Goal: Complete application form: Complete application form

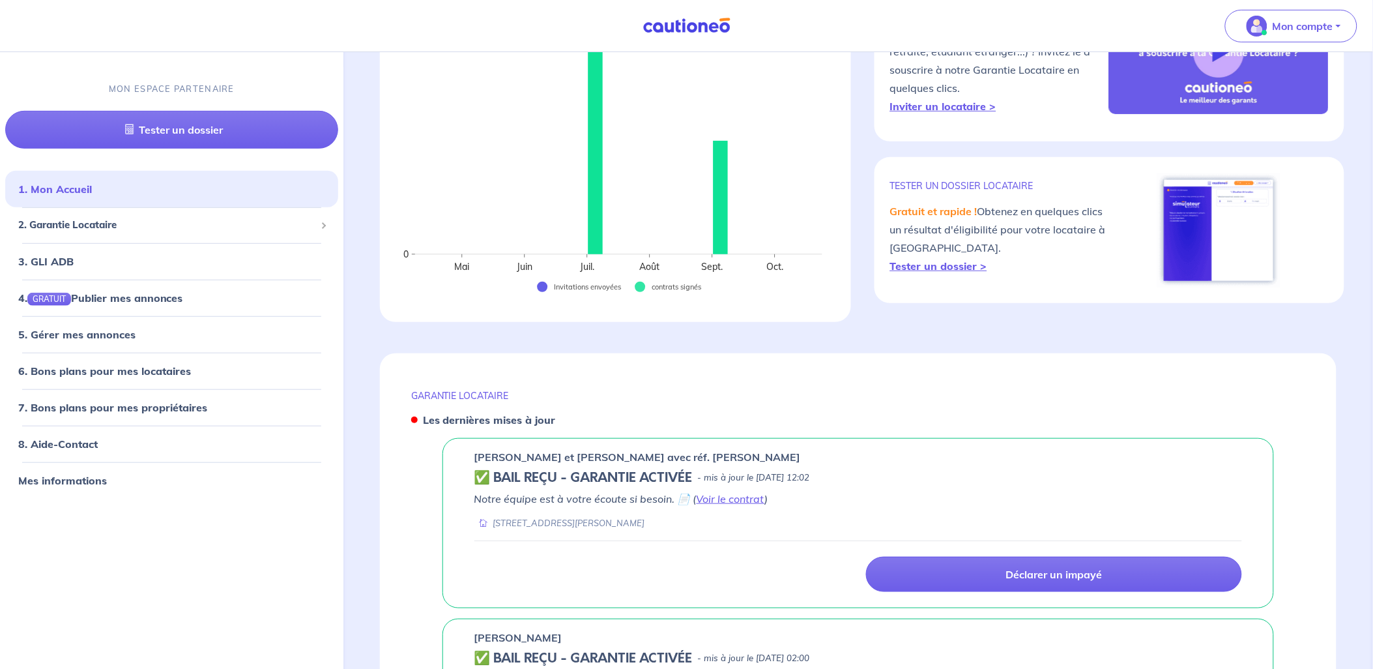
scroll to position [147, 0]
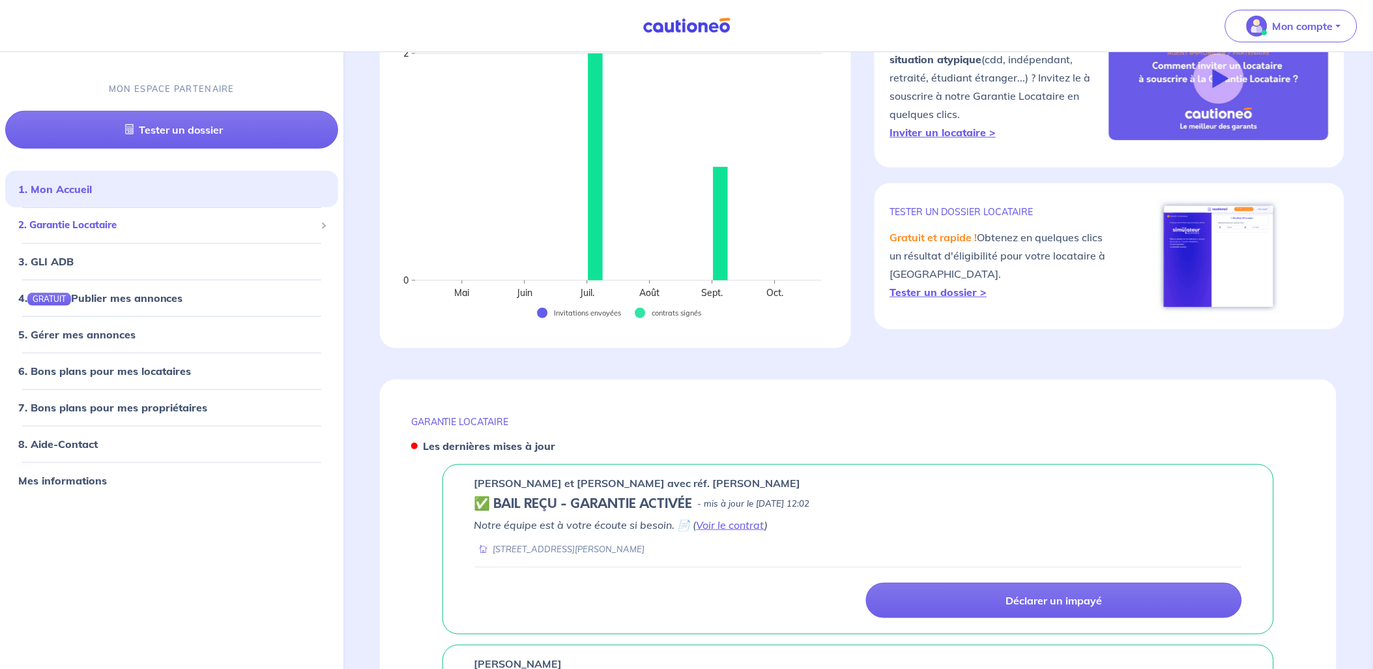
click at [81, 226] on span "2. Garantie Locataire" at bounding box center [166, 225] width 297 height 15
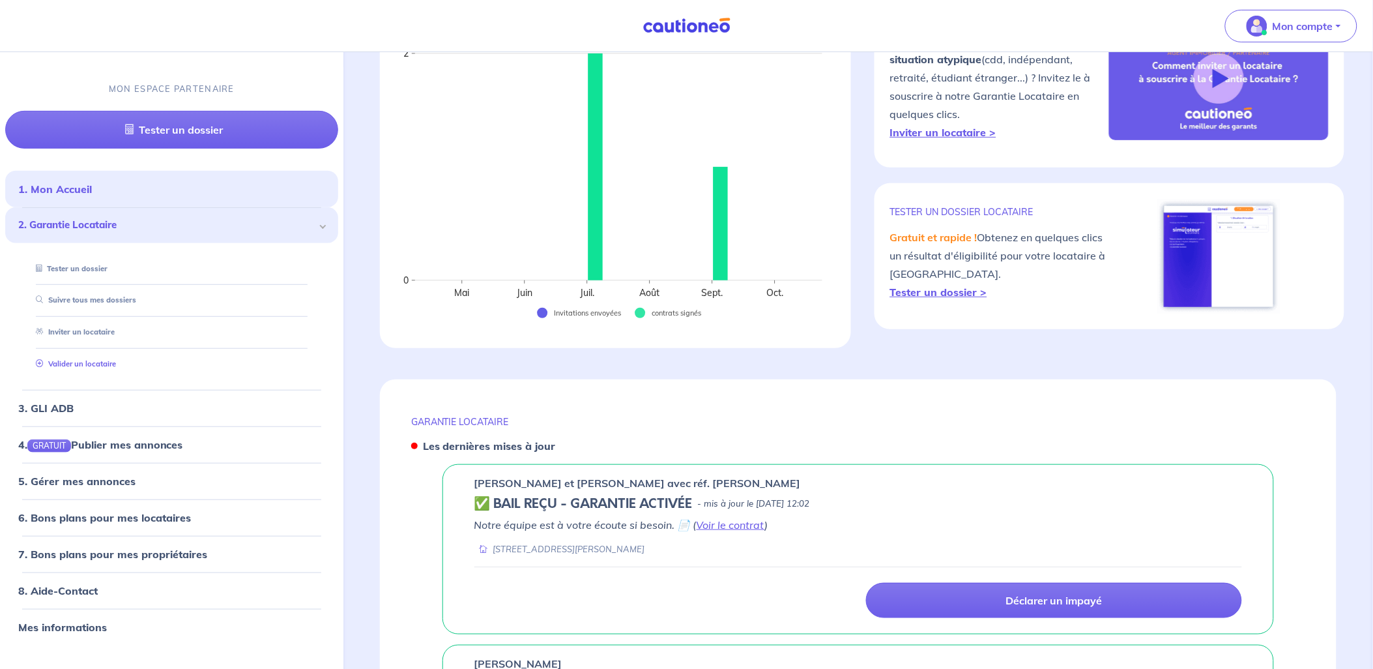
click at [81, 363] on link "Valider un locataire" at bounding box center [73, 363] width 85 height 9
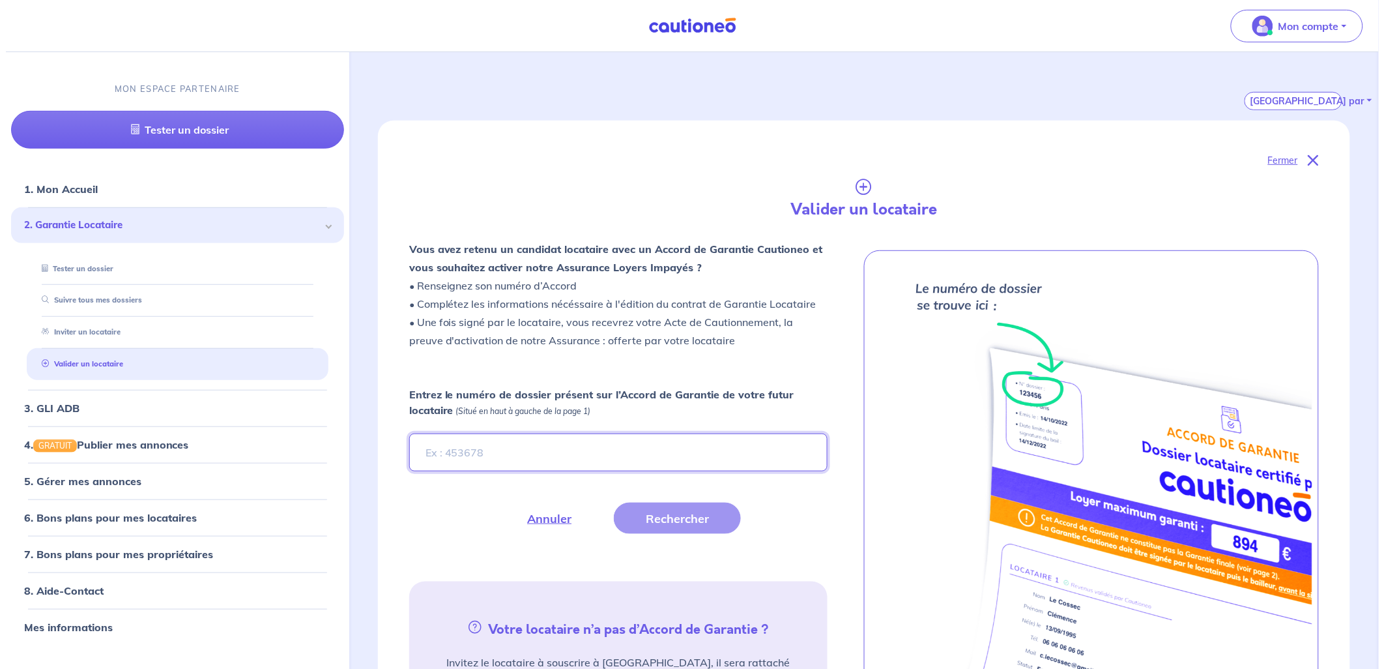
scroll to position [220, 0]
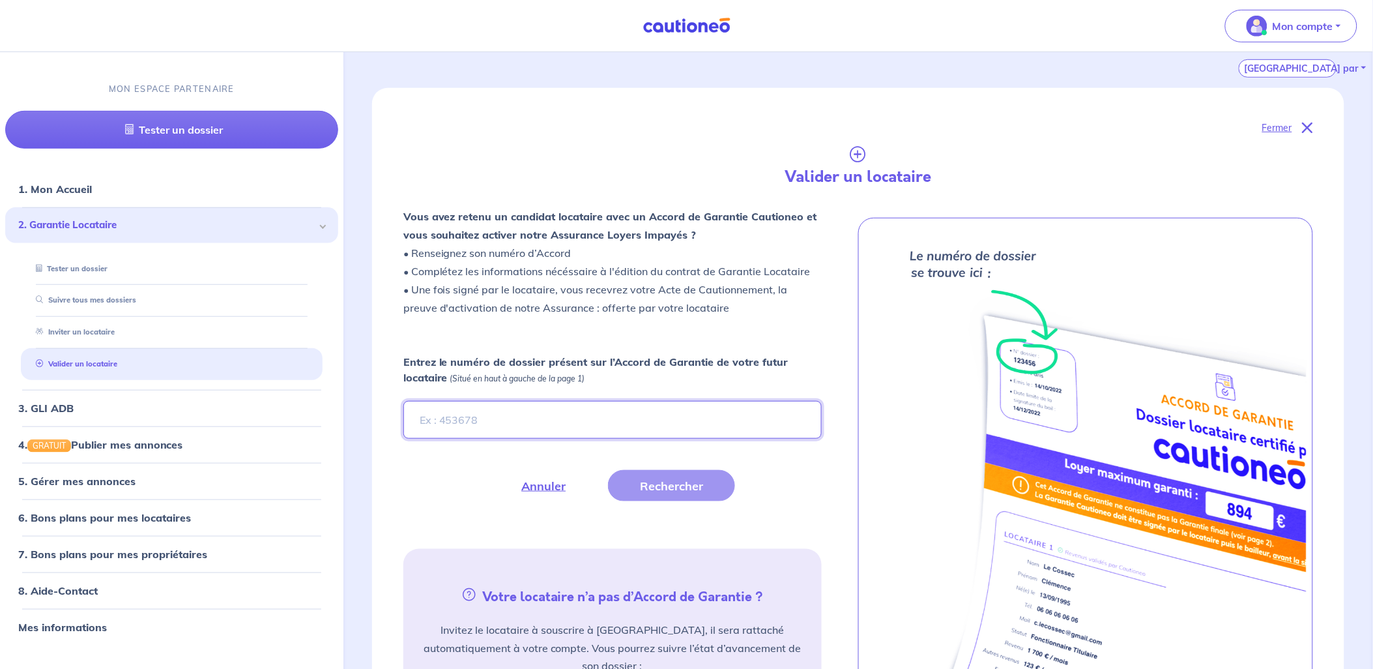
click at [463, 411] on input "Entrez le numéro de dossier présent sur l’Accord de Garantie de votre futur loc…" at bounding box center [612, 420] width 418 height 38
click at [662, 481] on button "Rechercher" at bounding box center [671, 485] width 127 height 31
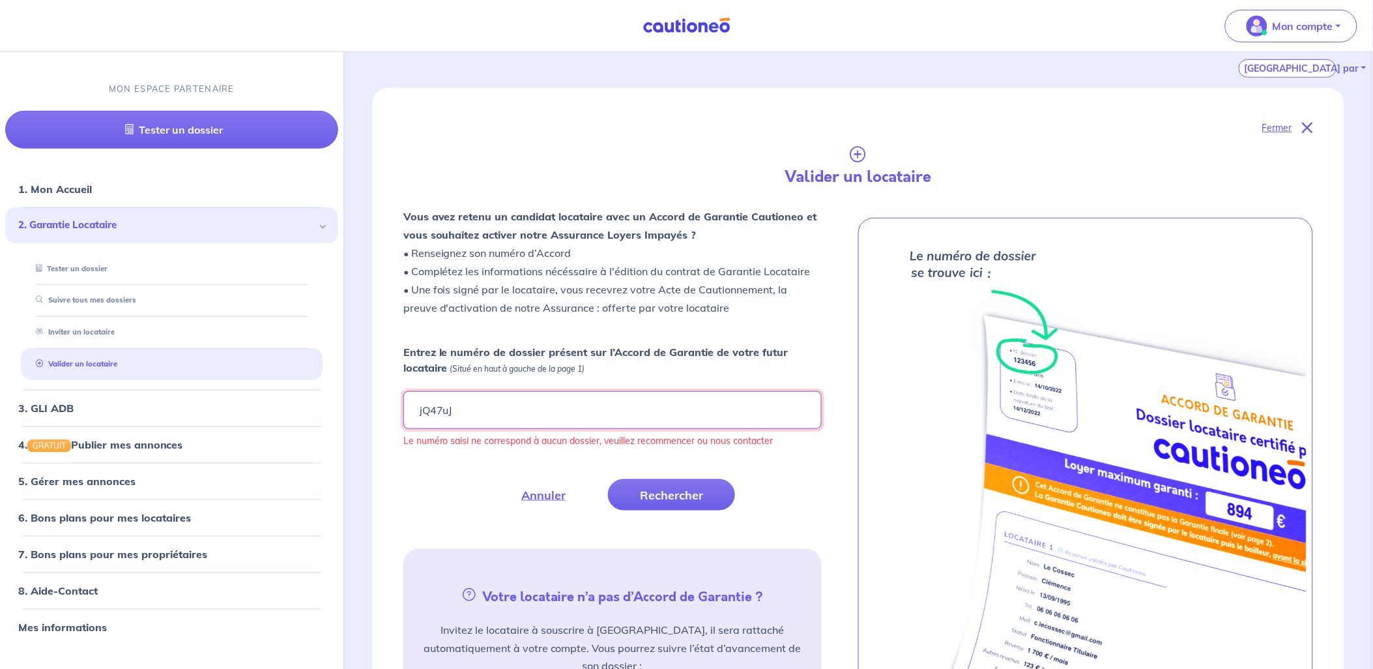
drag, startPoint x: 466, startPoint y: 411, endPoint x: 416, endPoint y: 409, distance: 50.2
click at [416, 409] on input "jQ47uJ" at bounding box center [612, 410] width 418 height 38
type input "jQ47Uj"
click at [653, 491] on button "Rechercher" at bounding box center [671, 494] width 127 height 31
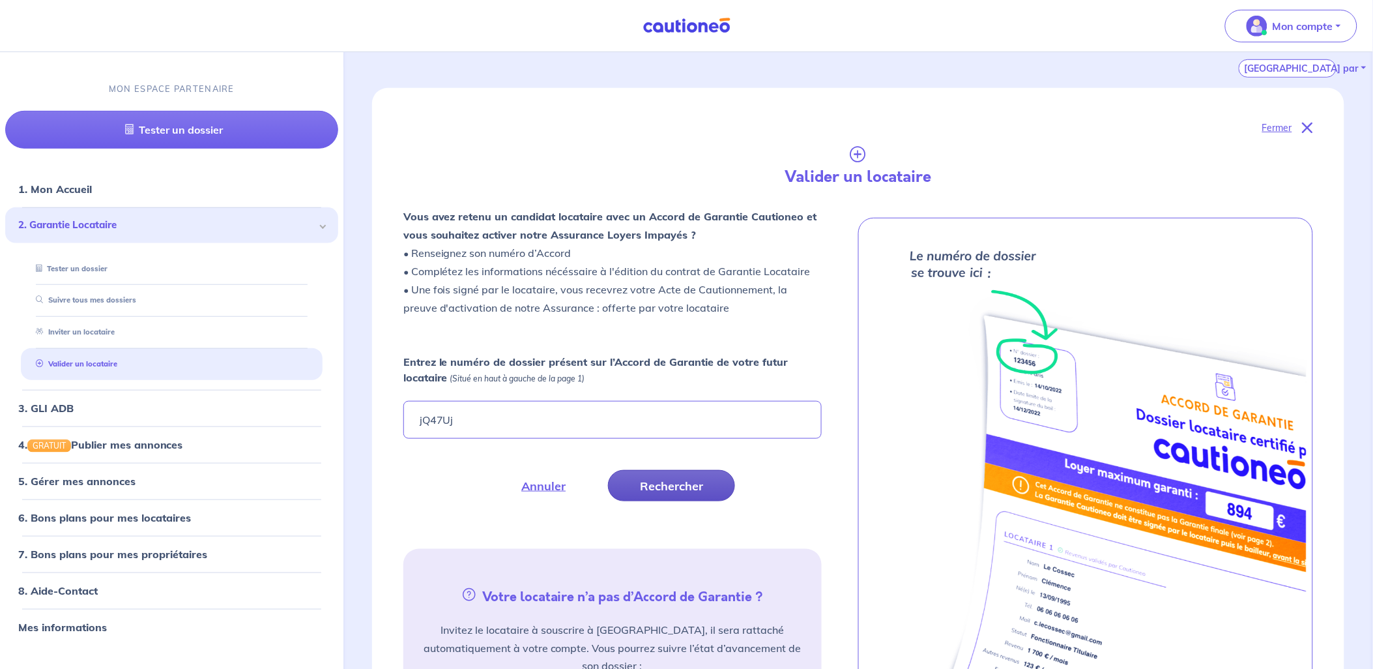
click at [668, 484] on button "Rechercher" at bounding box center [671, 485] width 127 height 31
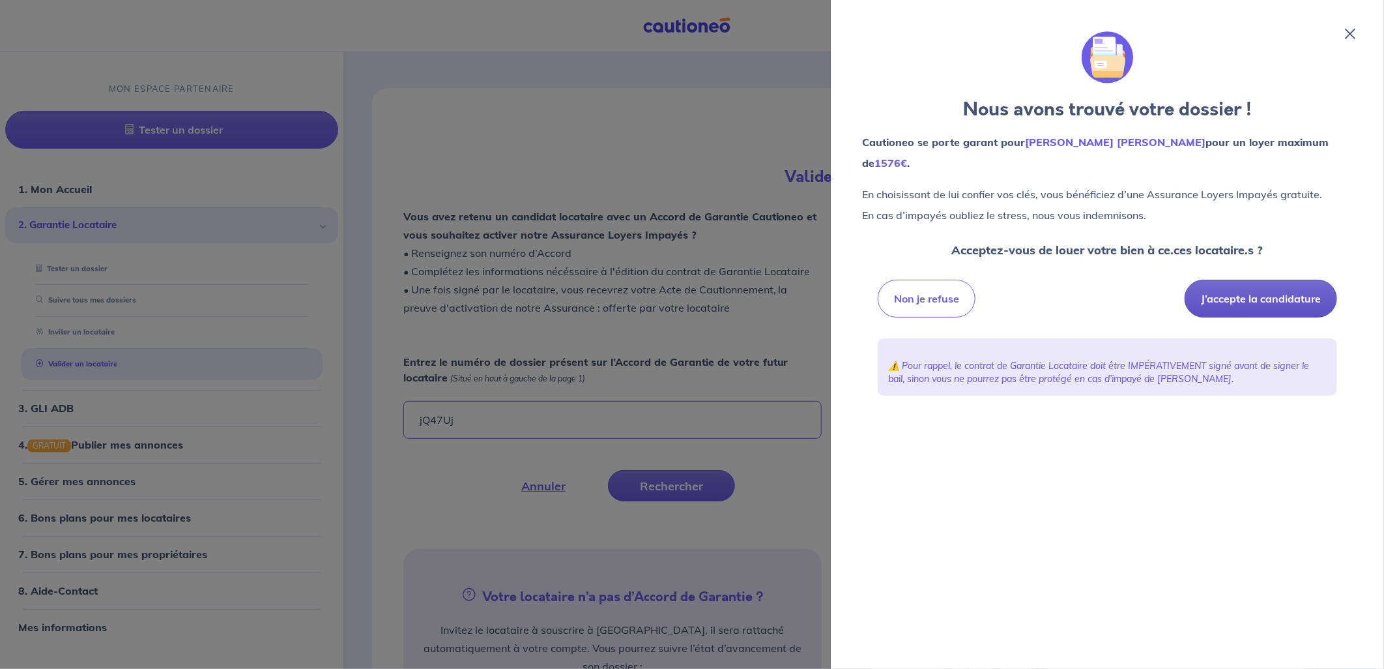
click at [1247, 295] on button "J’accepte la candidature" at bounding box center [1261, 299] width 152 height 38
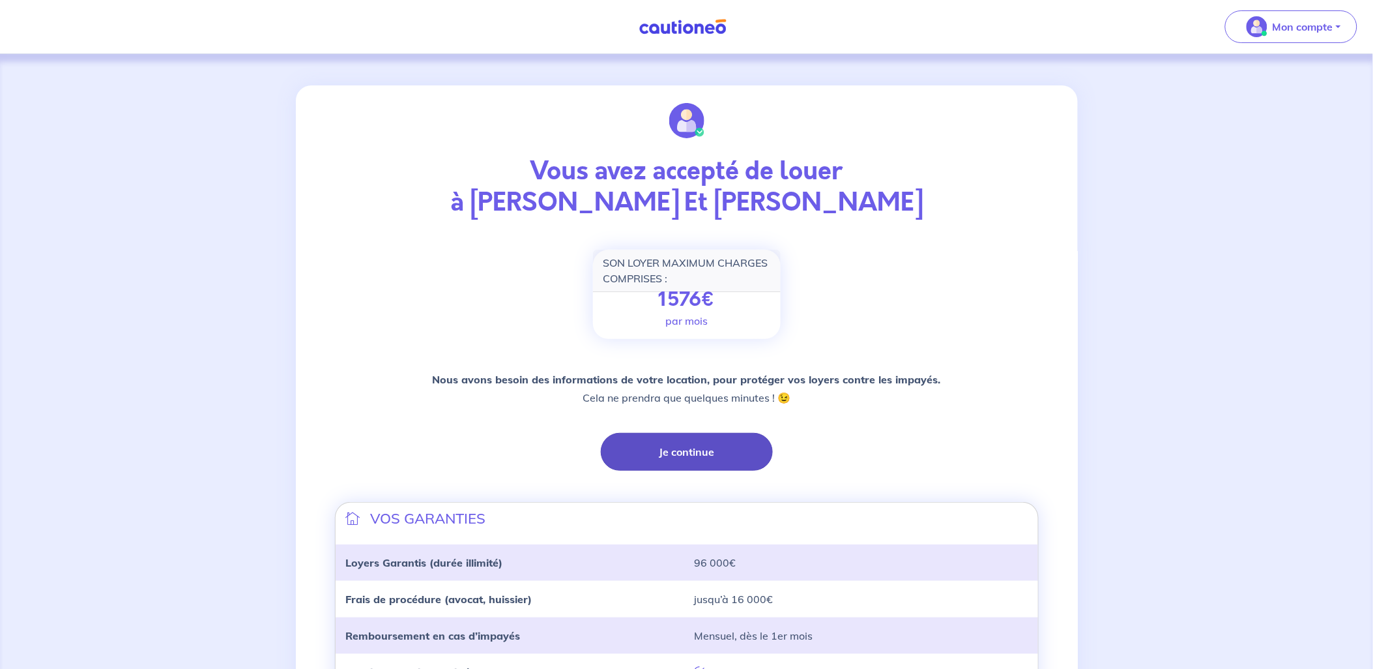
click at [671, 458] on button "Je continue" at bounding box center [687, 452] width 172 height 38
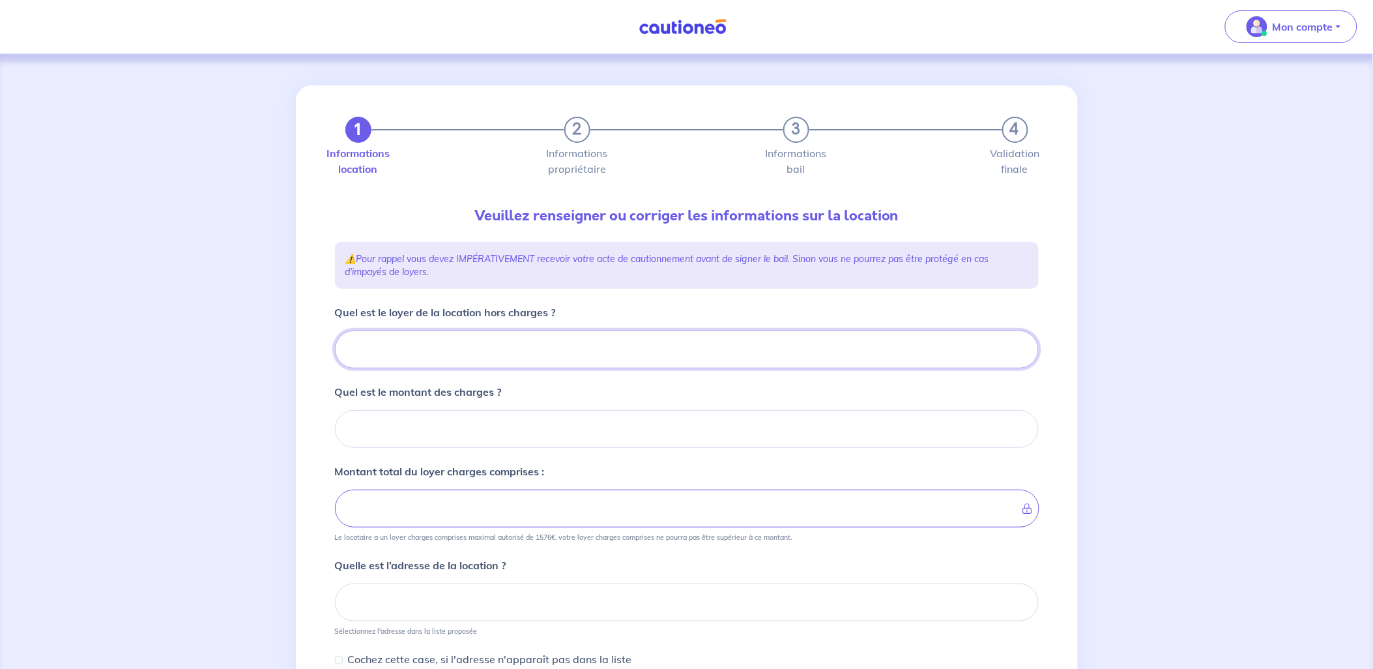
click at [366, 342] on input "Quel est le loyer de la location hors charges ?" at bounding box center [687, 349] width 704 height 38
type input "8"
type input "875"
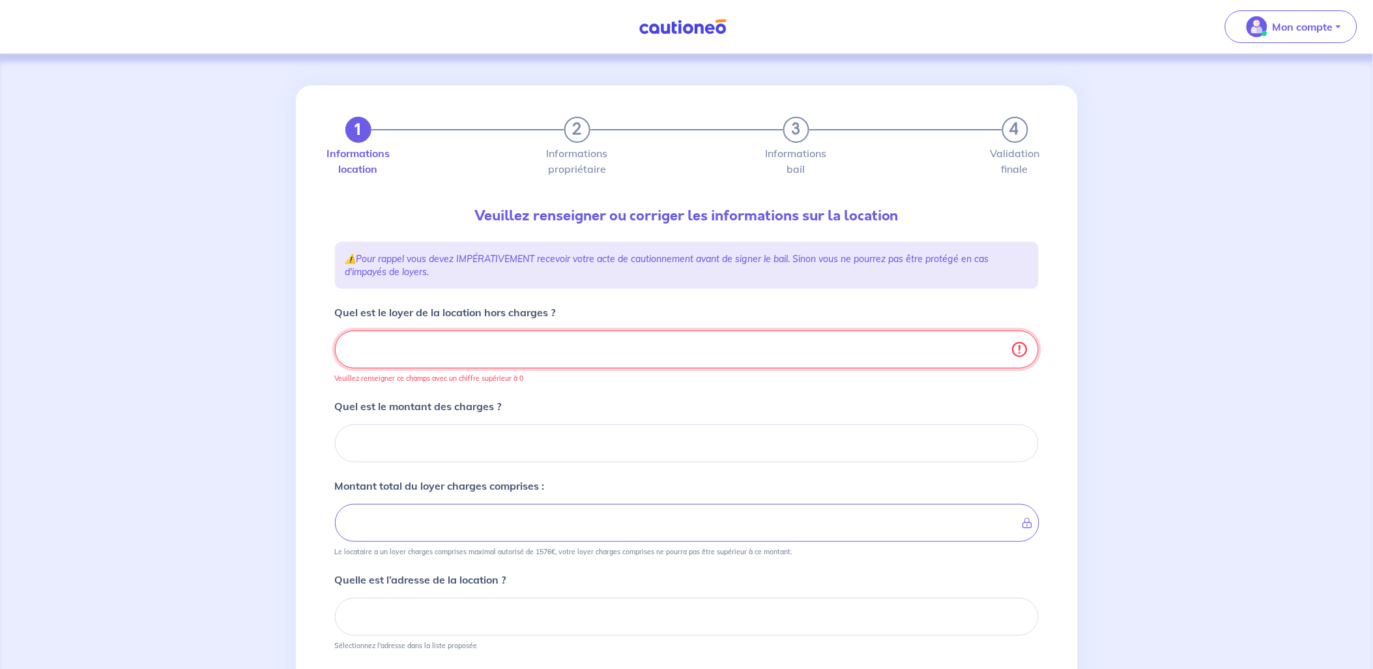
type input "875.0"
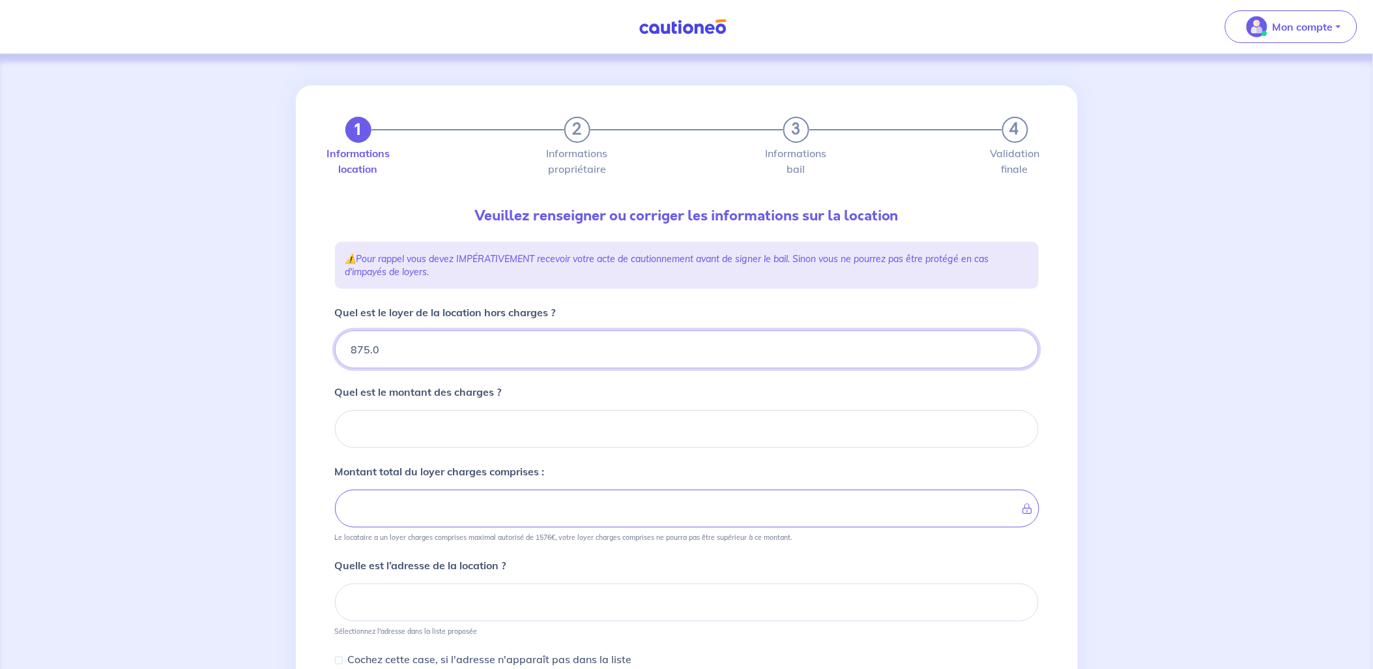
type input "875.01"
click at [386, 420] on input "Quel est le montant des charges ?" at bounding box center [687, 429] width 704 height 38
click at [399, 416] on input "Quel est le montant des charges ?" at bounding box center [687, 429] width 704 height 38
type input "25"
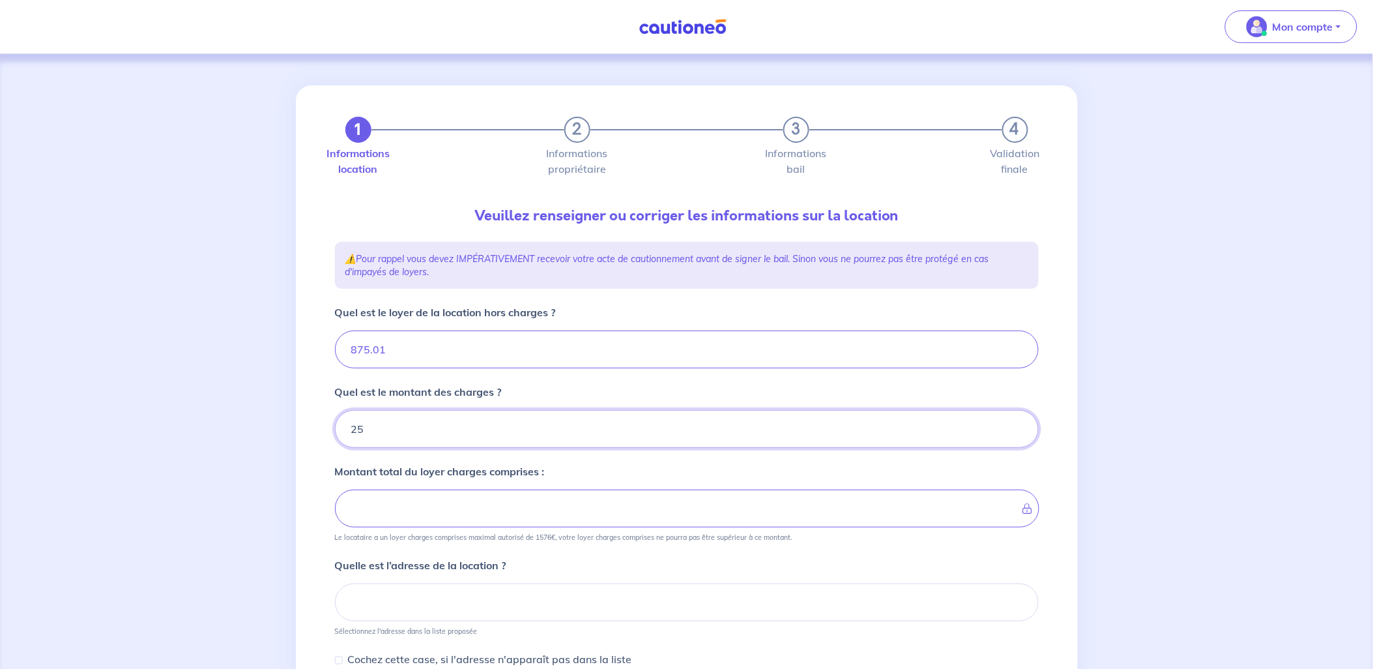
type input "877.01"
type input "256"
type input "900.01"
type input "1131.01"
type input "256.2"
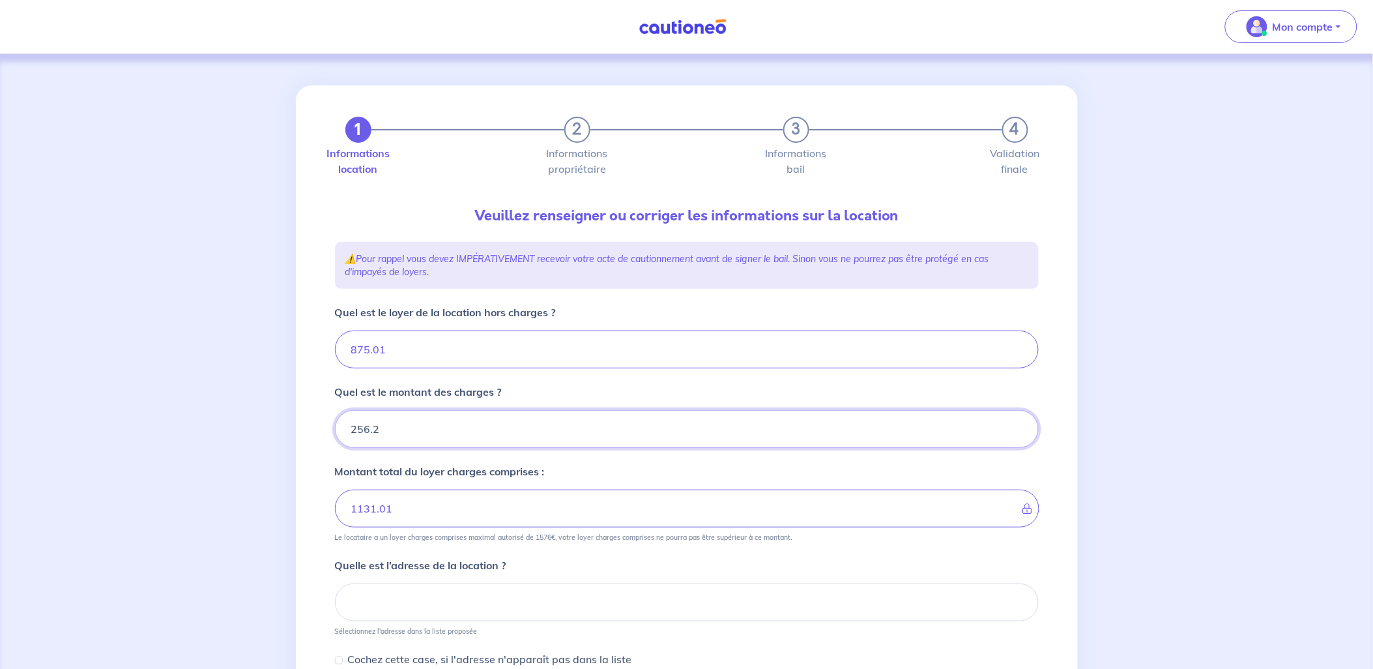
type input "875.01"
type input "256.23"
type input "1131.24"
drag, startPoint x: 403, startPoint y: 427, endPoint x: 343, endPoint y: 426, distance: 60.0
click at [343, 426] on input "256.23" at bounding box center [687, 429] width 704 height 38
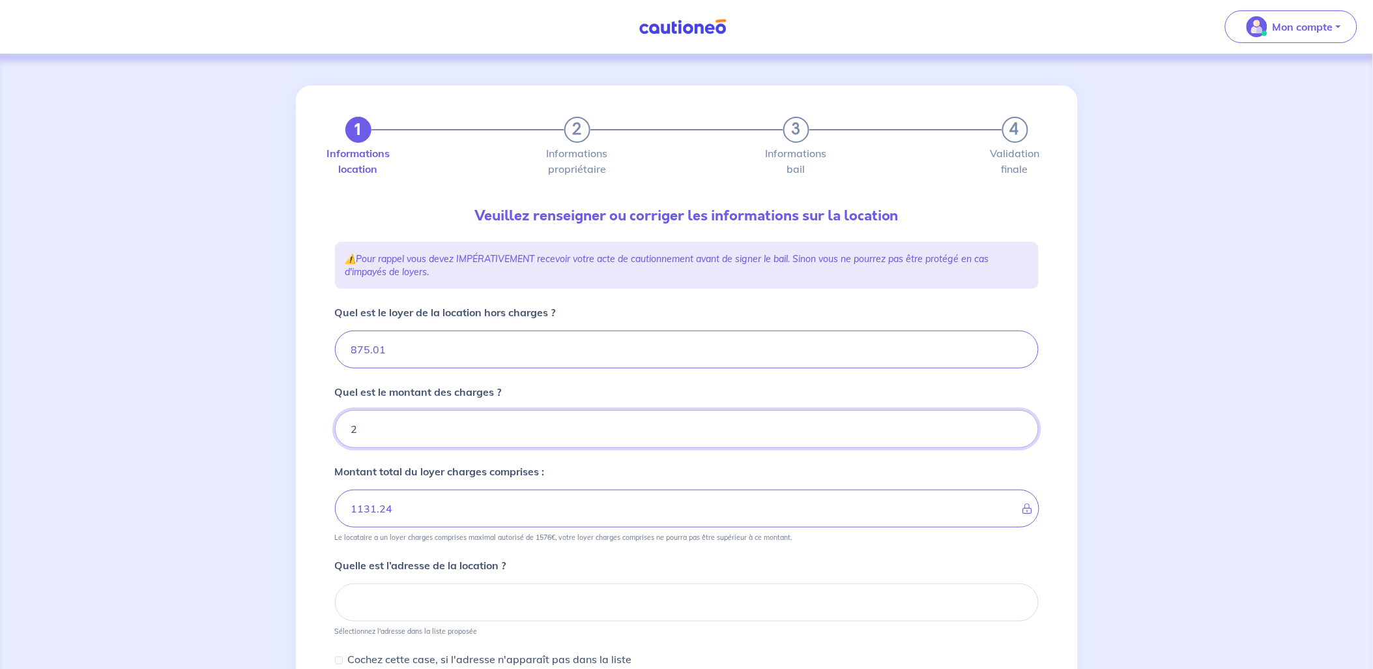
type input "24"
type input "899.01"
type input "247"
type input "1122.01"
type input "875.01"
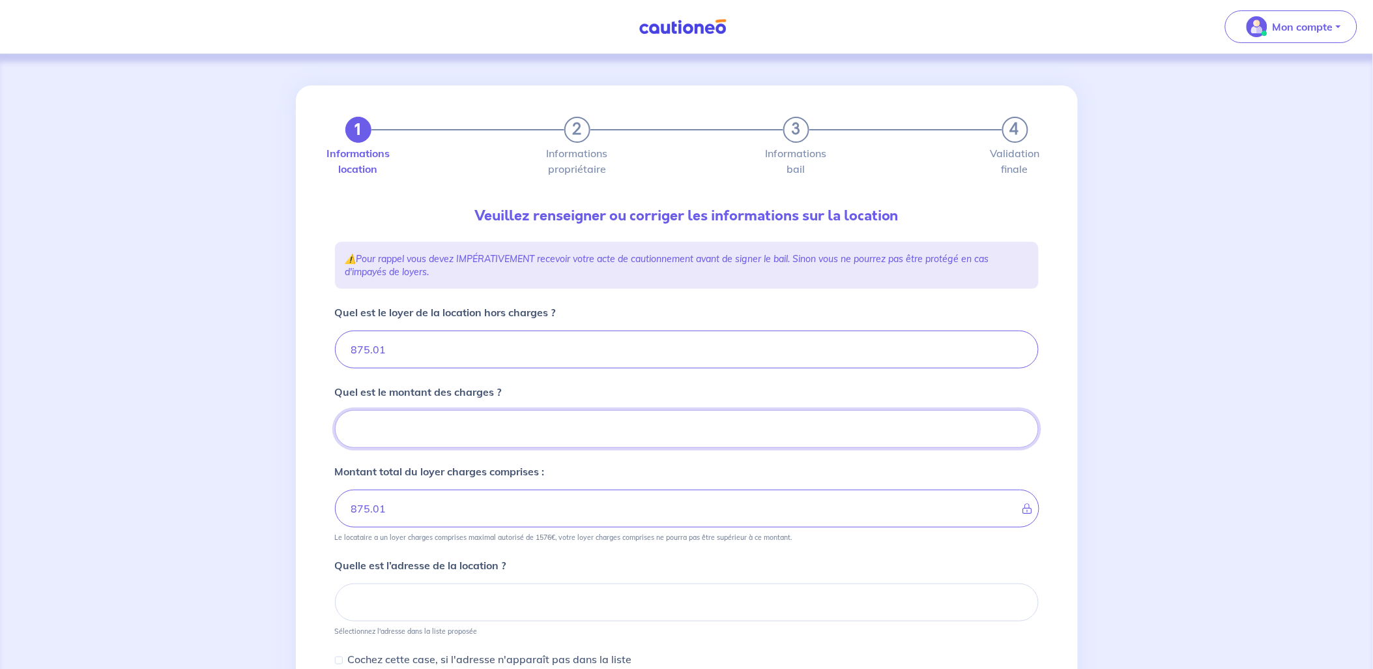
type input "247.7"
type input "1122.71"
type input "247.73"
type input "1122.74"
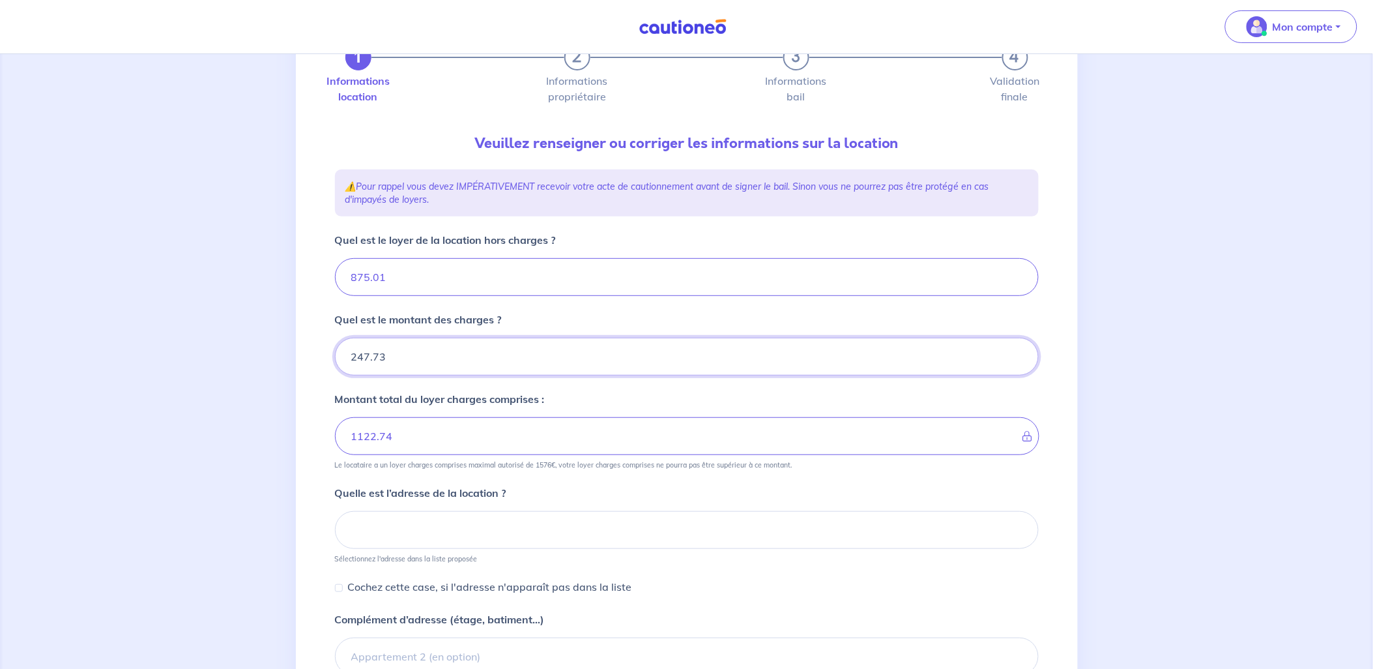
type input "247.73"
click at [463, 531] on input at bounding box center [687, 530] width 704 height 38
click at [404, 530] on input at bounding box center [687, 530] width 704 height 38
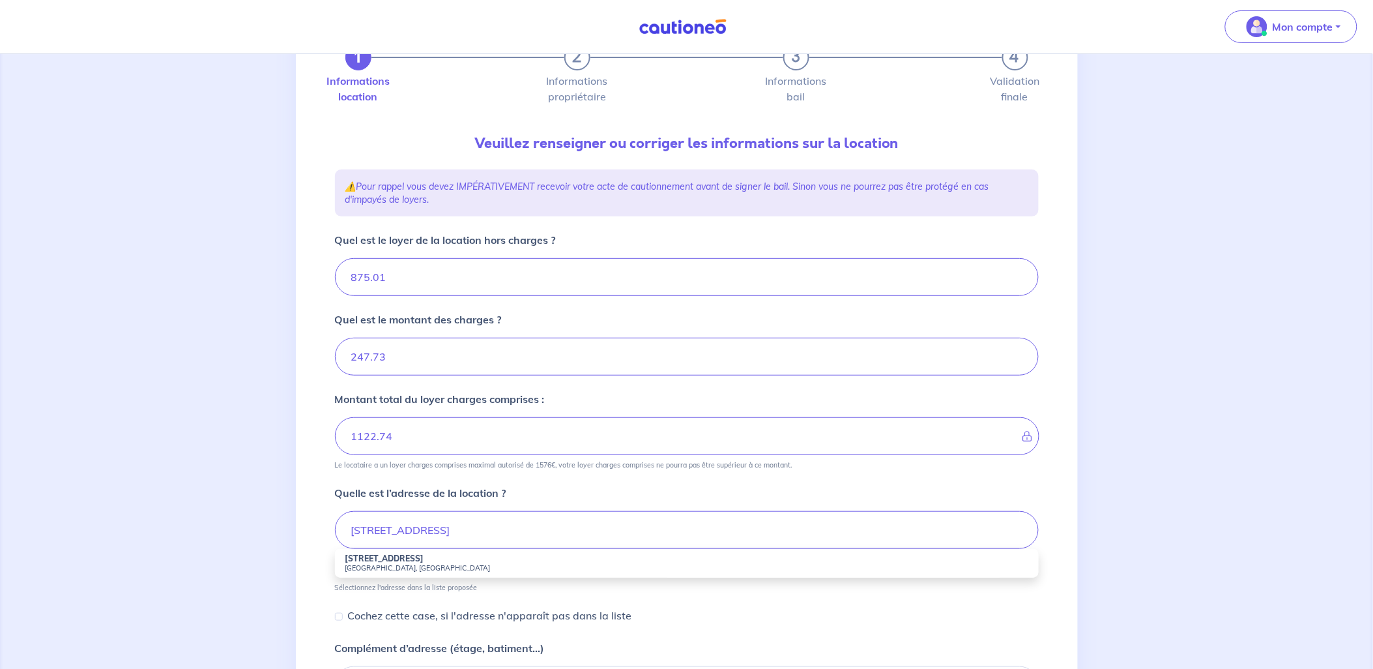
click at [428, 565] on small "[GEOGRAPHIC_DATA], [GEOGRAPHIC_DATA]" at bounding box center [686, 567] width 683 height 9
type input "[STREET_ADDRESS]"
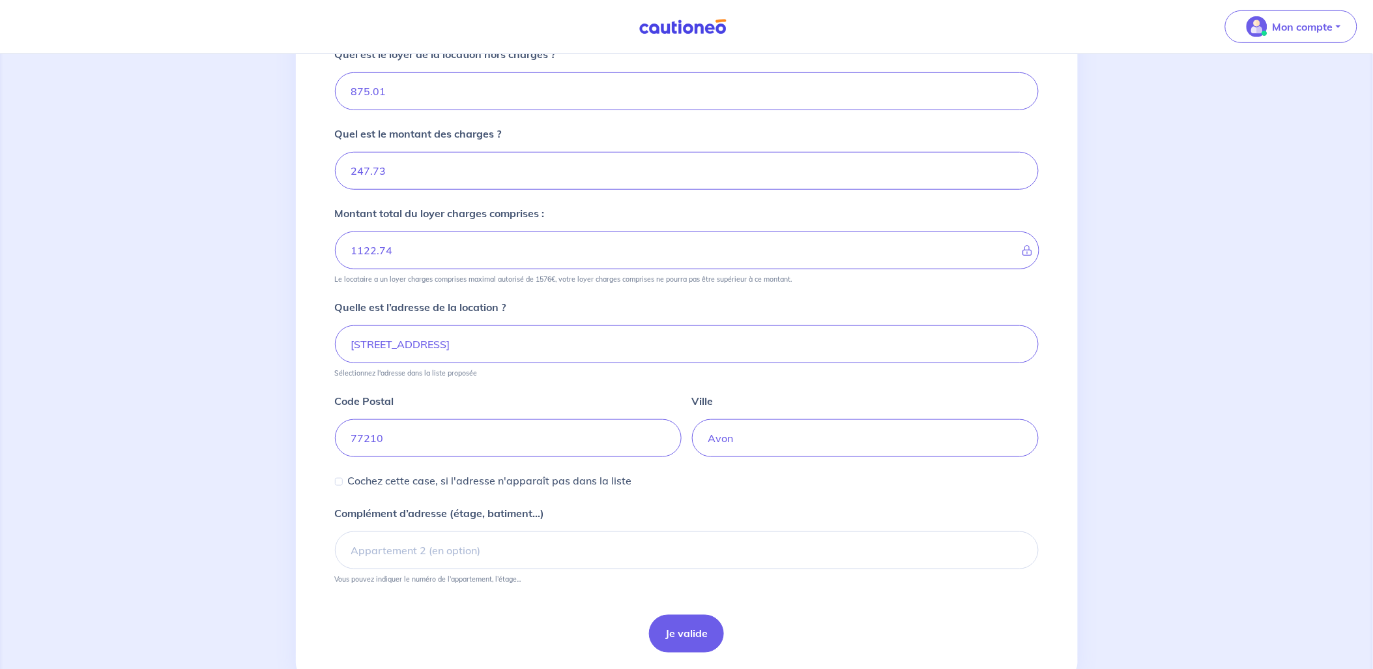
scroll to position [289, 0]
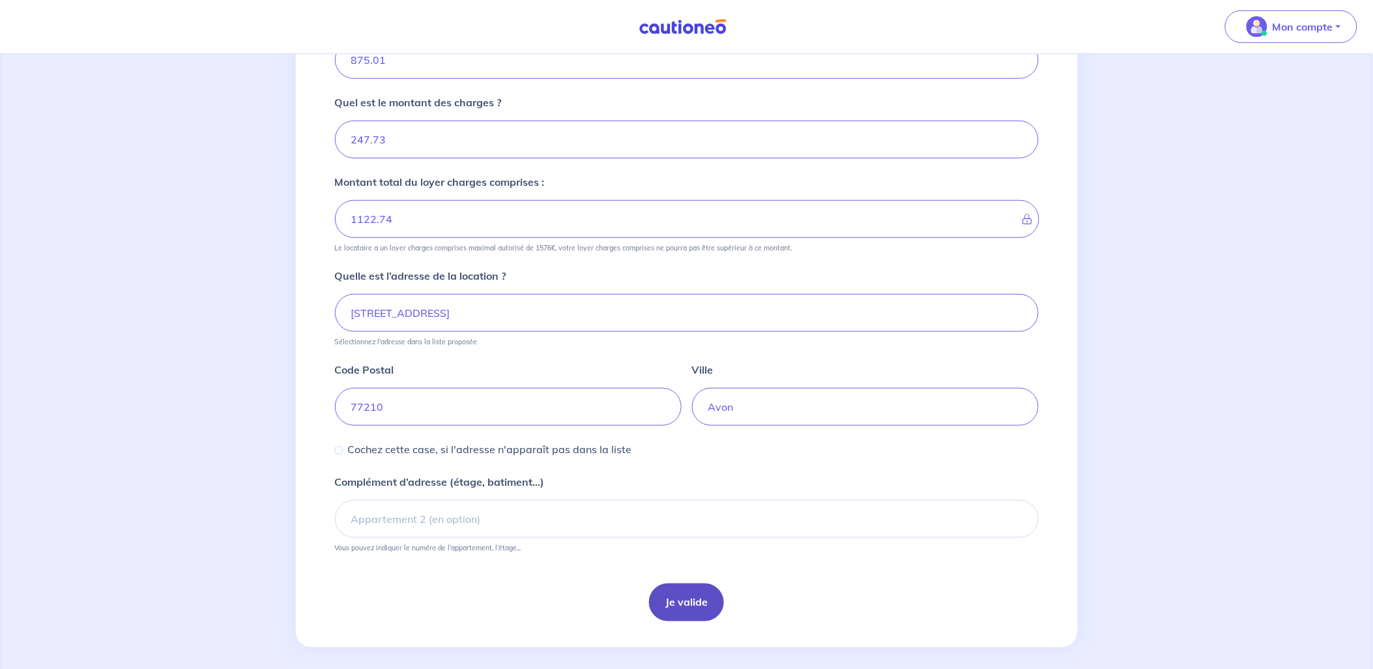
click at [697, 602] on button "Je valide" at bounding box center [686, 602] width 75 height 38
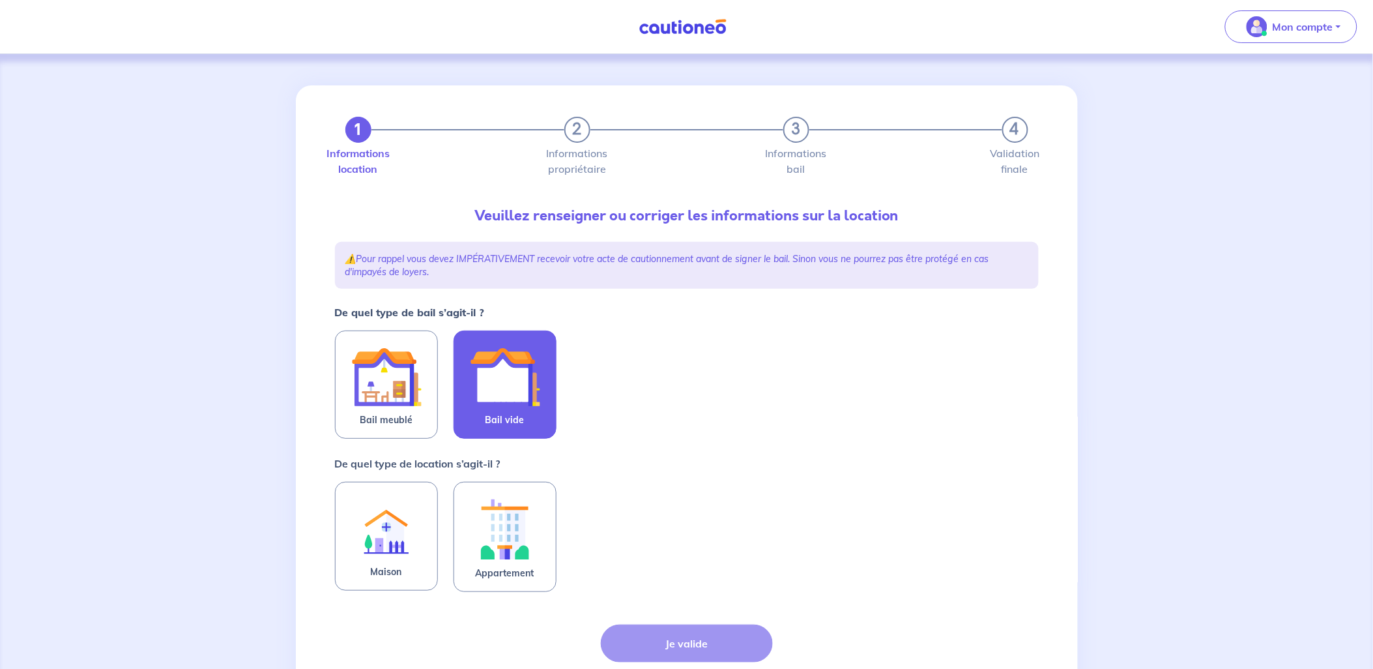
click at [489, 394] on img at bounding box center [505, 376] width 70 height 70
click at [0, 0] on input "Bail vide" at bounding box center [0, 0] width 0 height 0
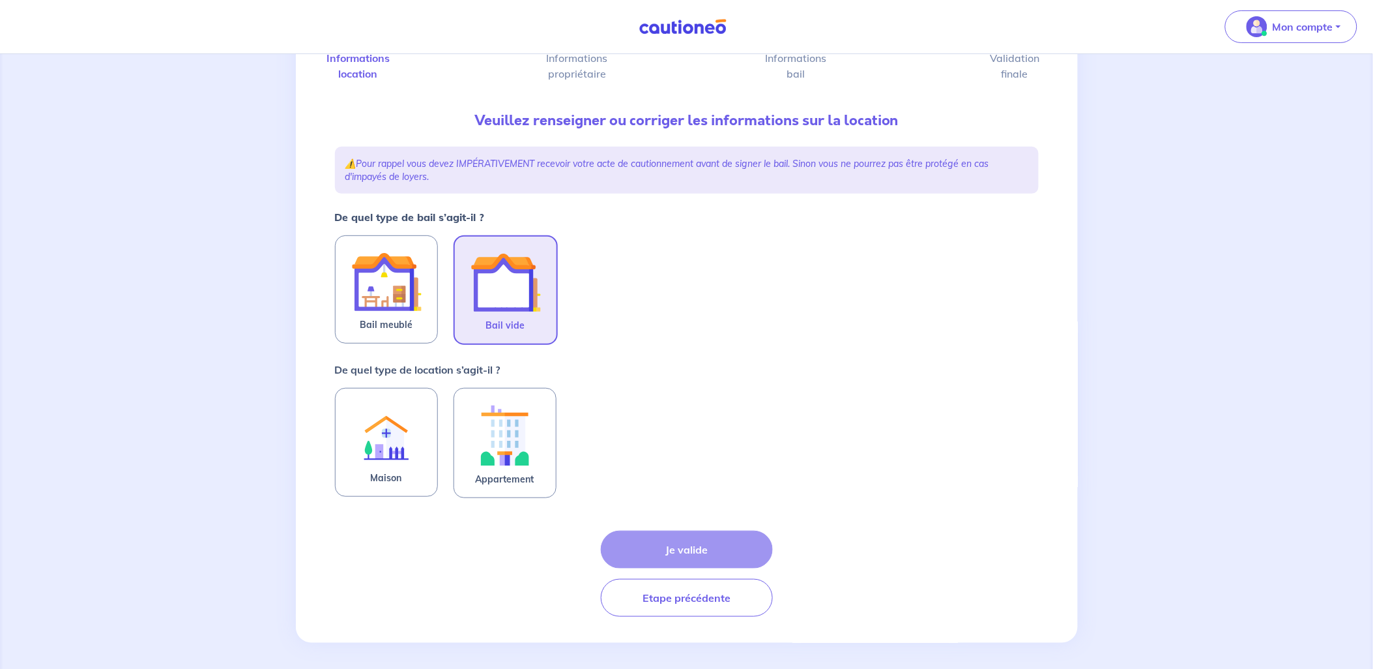
scroll to position [99, 0]
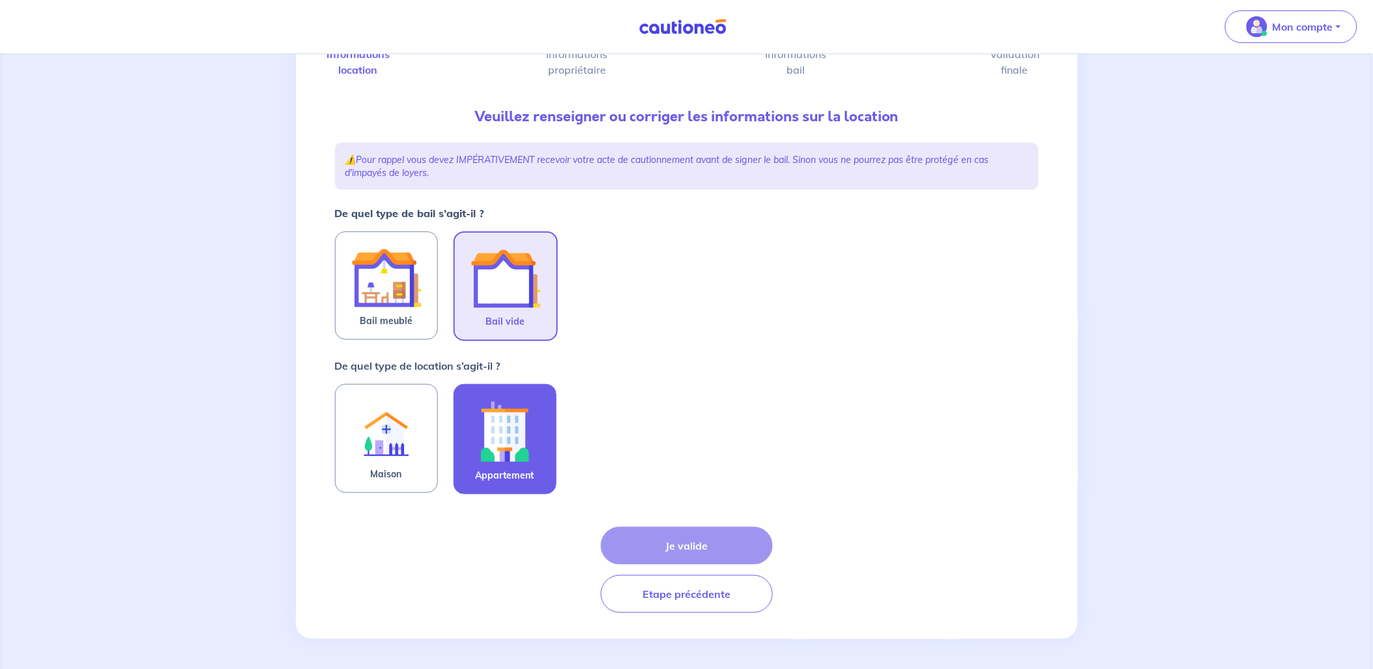
click at [525, 443] on img at bounding box center [505, 431] width 70 height 72
click at [0, 0] on input "Appartement" at bounding box center [0, 0] width 0 height 0
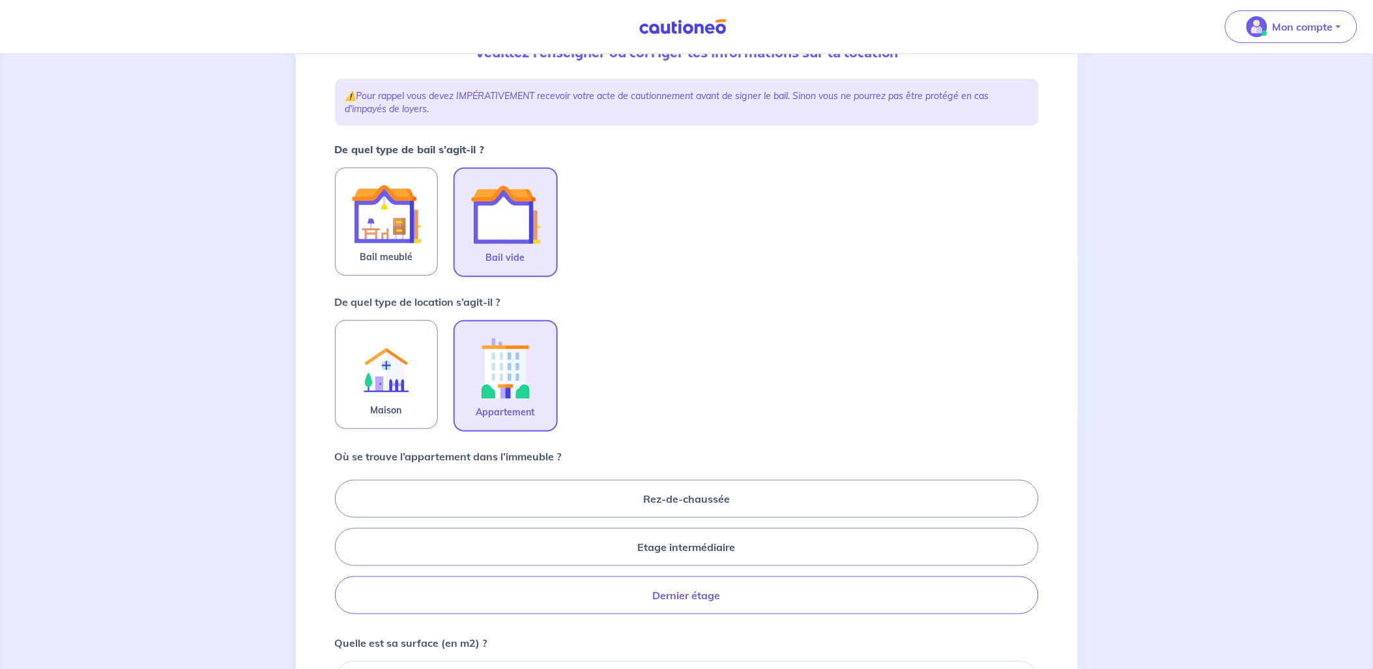
scroll to position [244, 0]
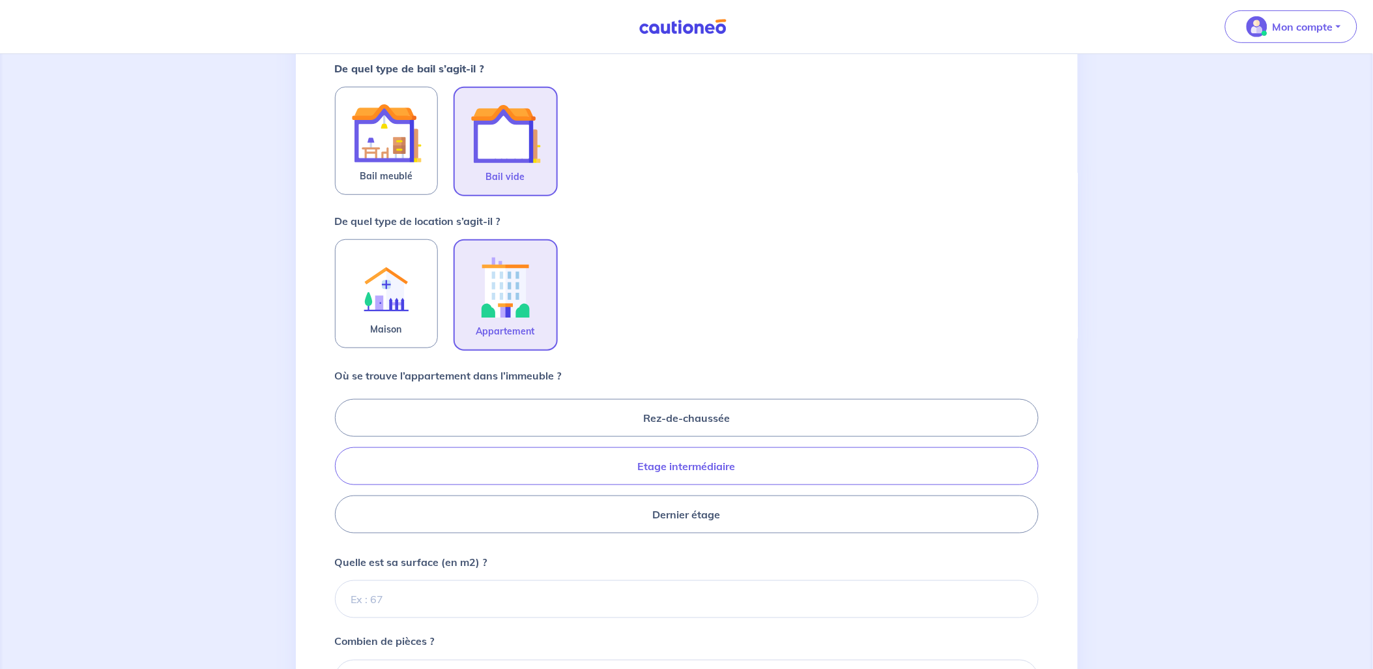
click at [710, 459] on label "Etage intermédiaire" at bounding box center [687, 466] width 704 height 38
click at [343, 461] on input "Etage intermédiaire" at bounding box center [339, 465] width 8 height 8
radio input "true"
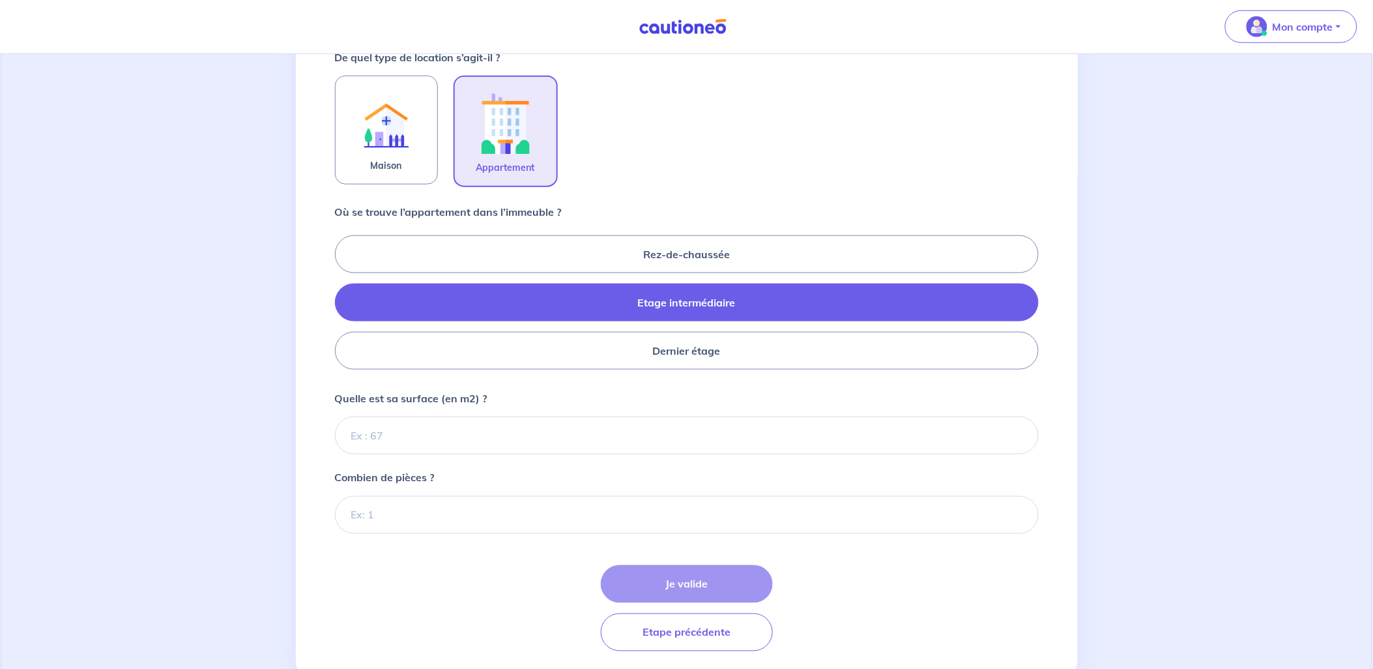
scroll to position [444, 0]
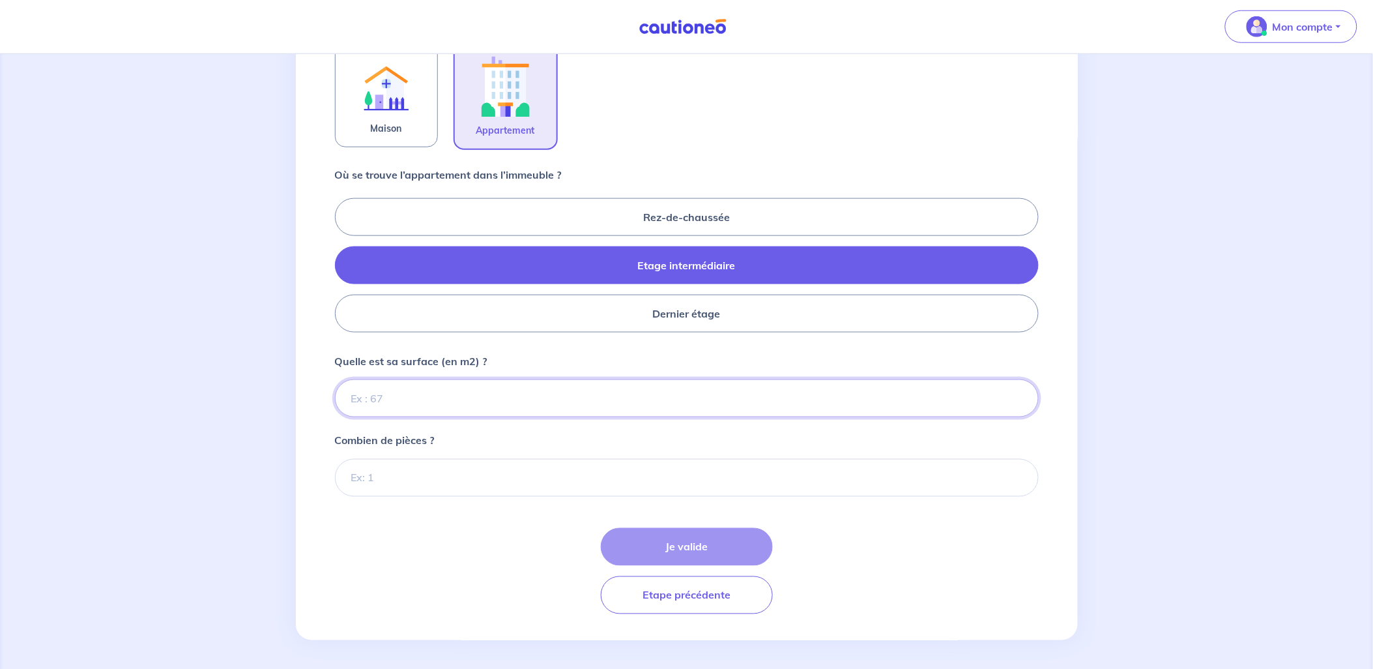
click at [413, 392] on input "Quelle est sa surface (en m2) ?" at bounding box center [687, 398] width 704 height 38
type input "69"
click at [401, 465] on input "Combien de pièces ?" at bounding box center [687, 478] width 704 height 38
type input "3"
click at [663, 551] on button "Je valide" at bounding box center [687, 547] width 172 height 38
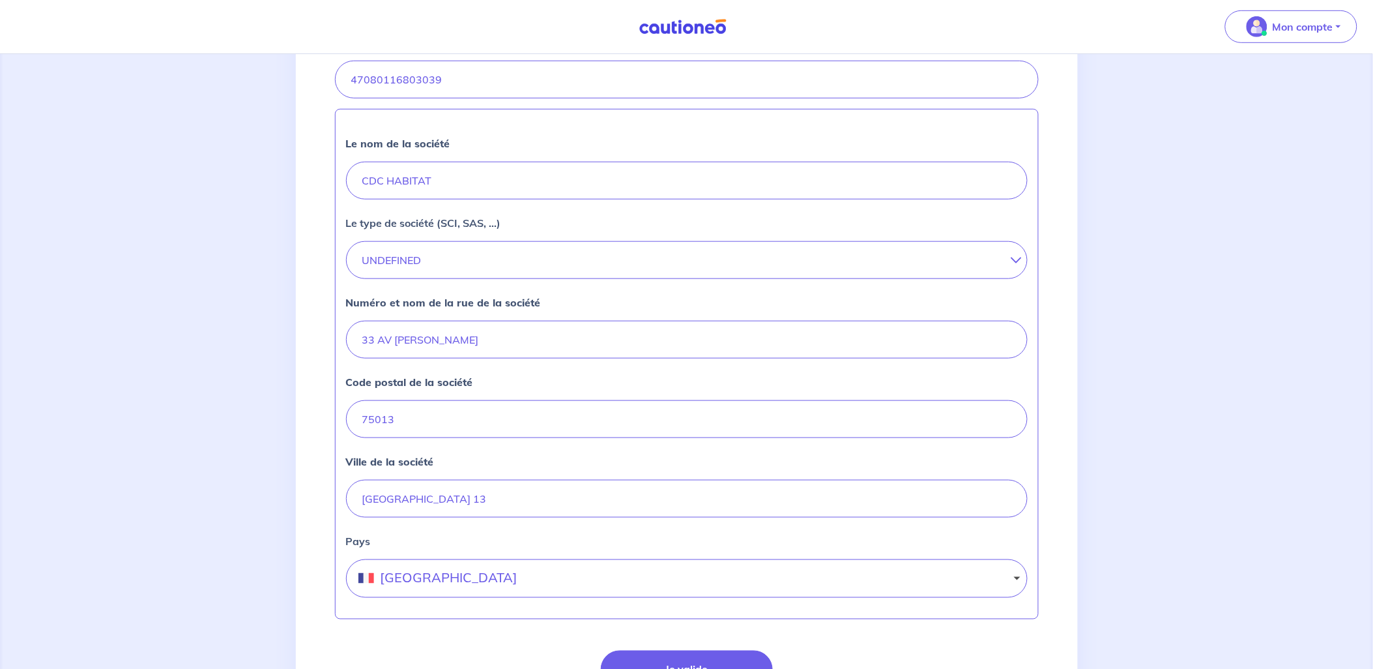
scroll to position [362, 0]
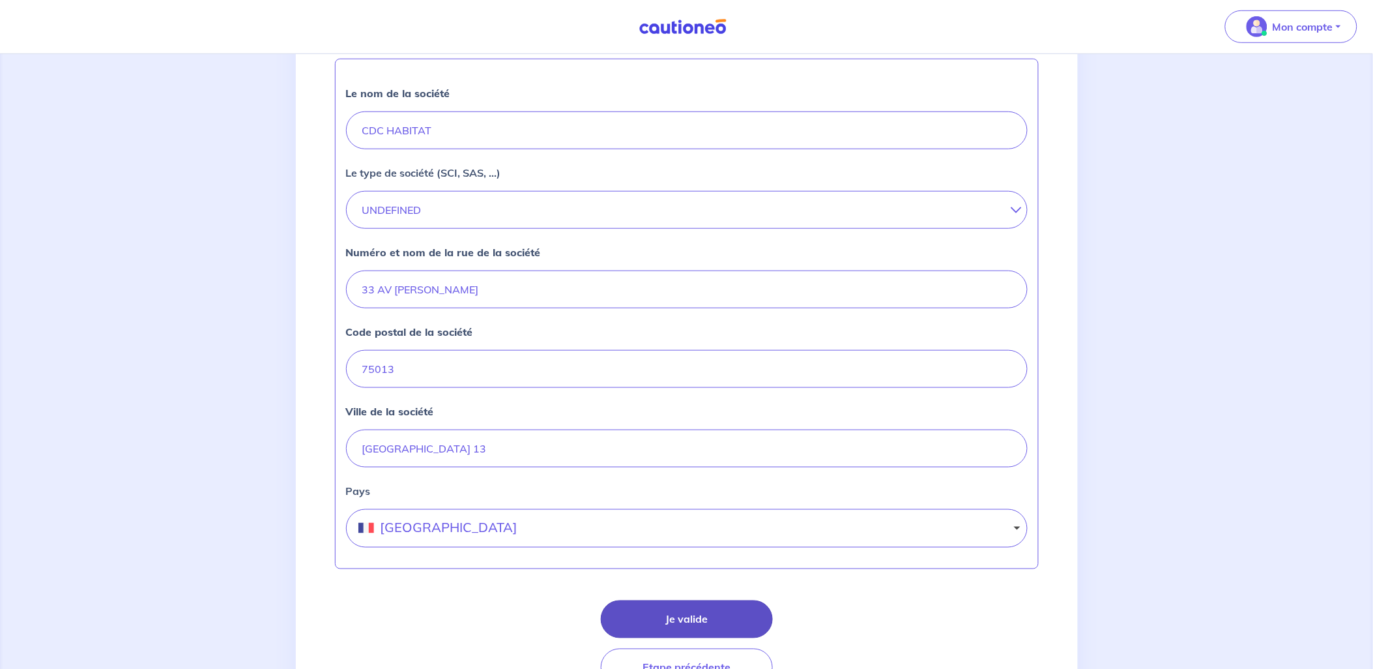
click at [711, 618] on button "Je valide" at bounding box center [687, 619] width 172 height 38
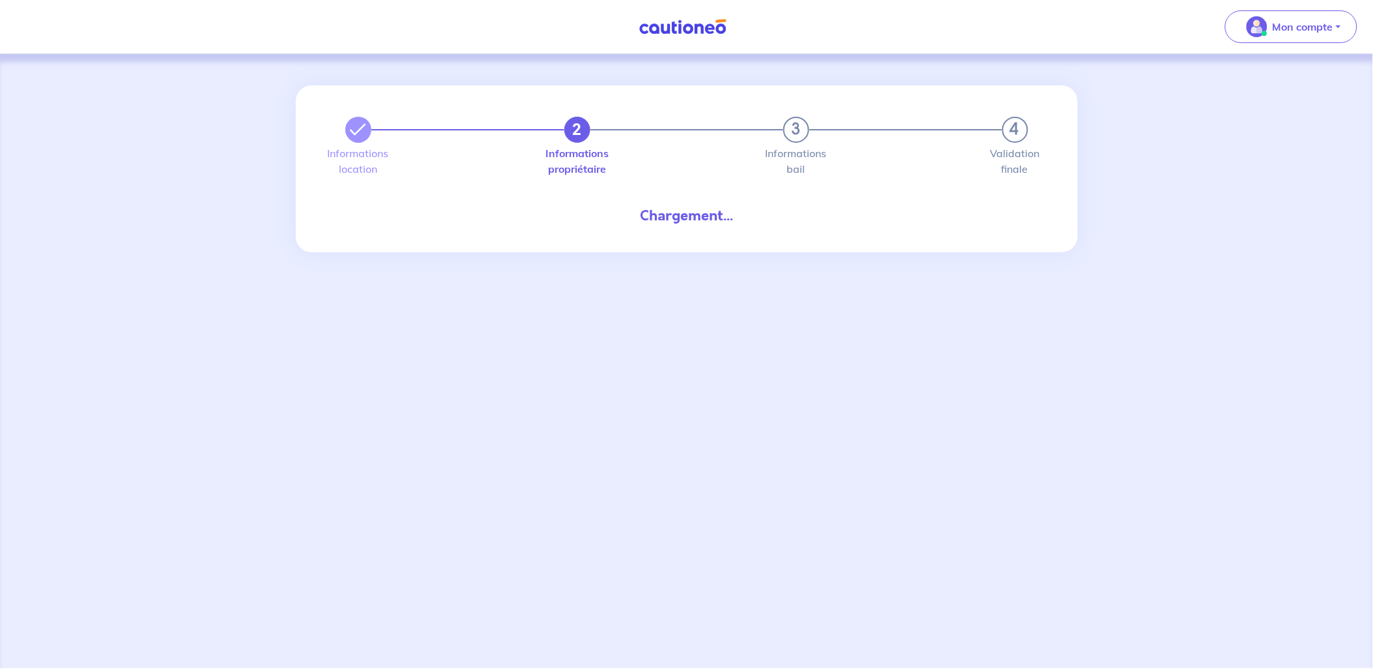
select select "FR"
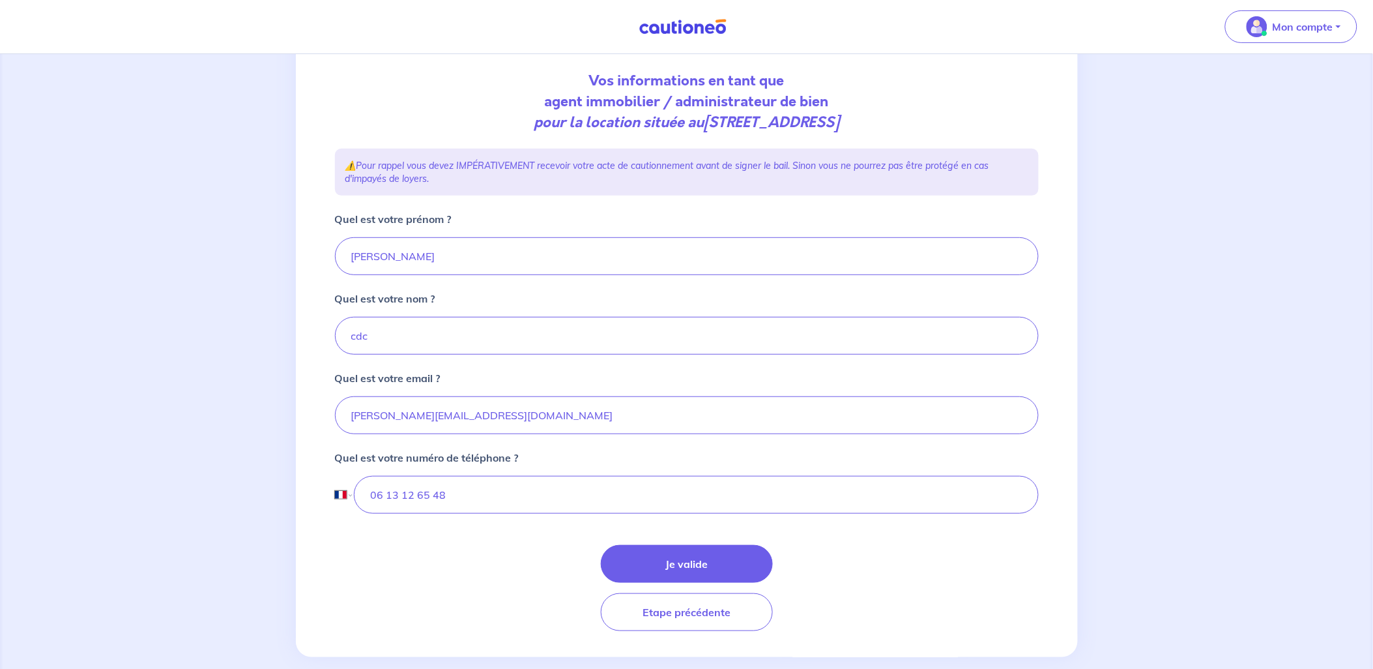
scroll to position [154, 0]
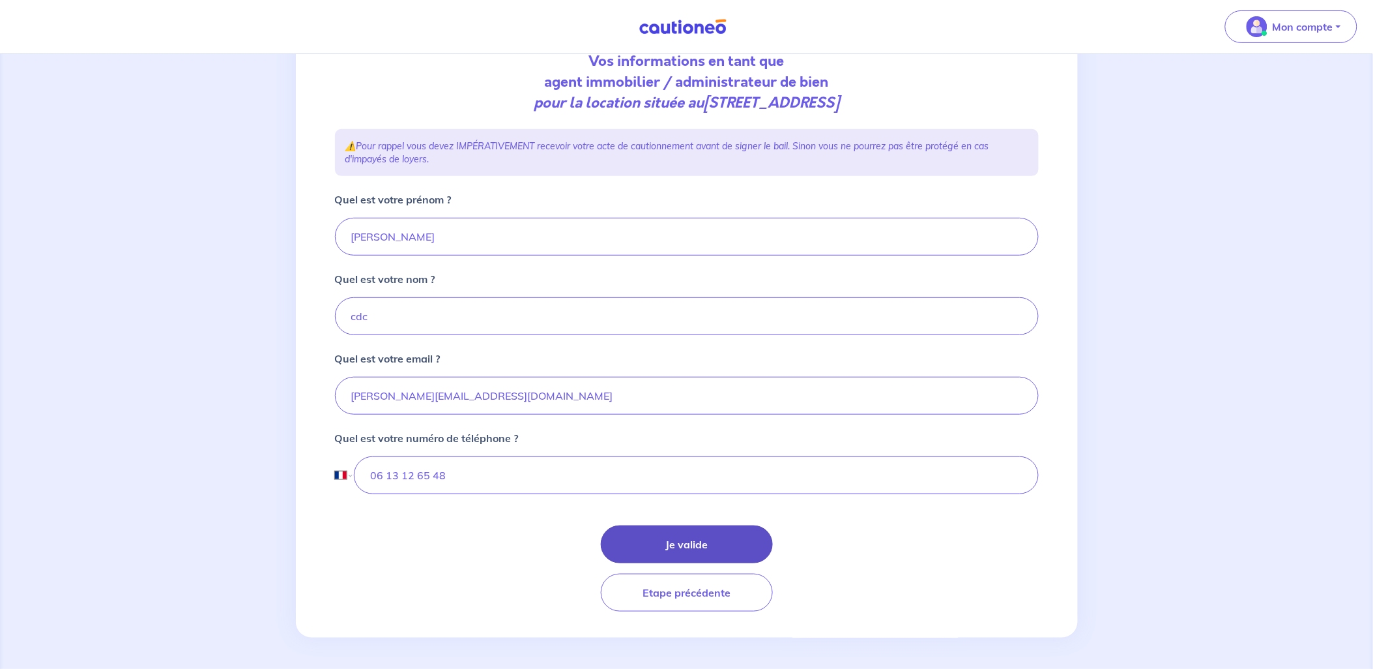
click at [665, 538] on button "Je valide" at bounding box center [687, 544] width 172 height 38
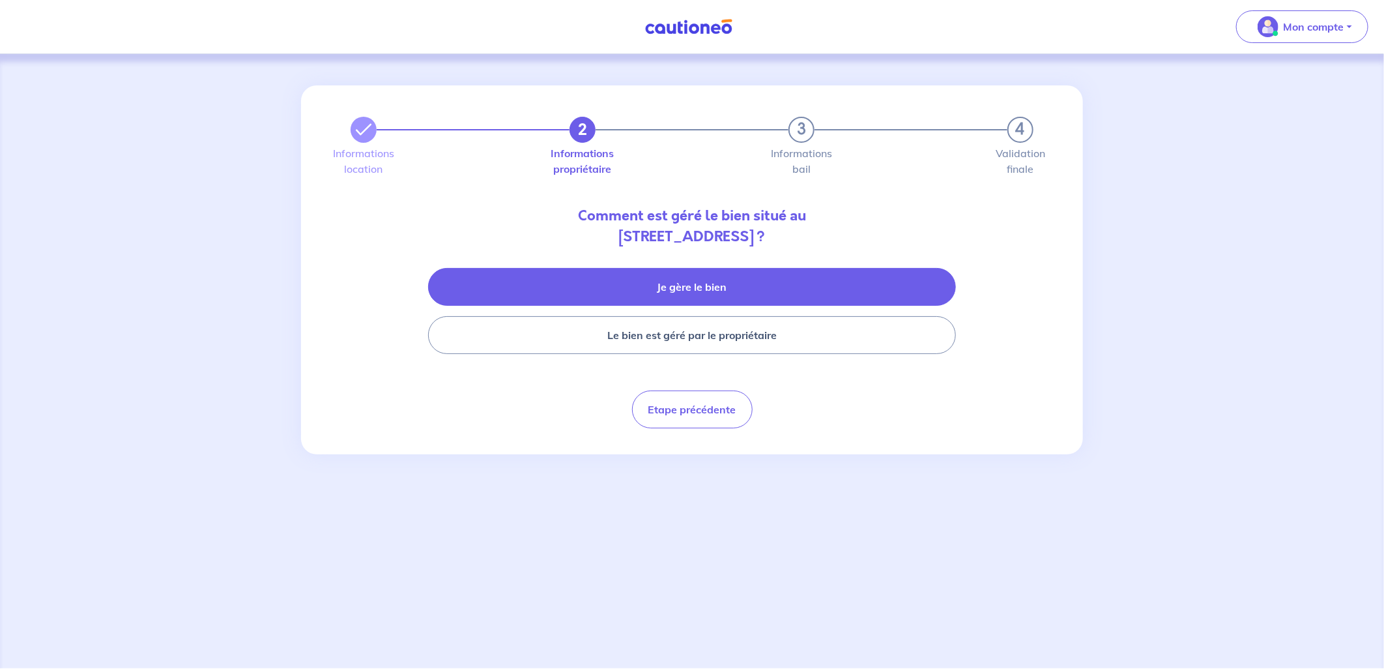
click at [706, 270] on button "Je gère le bien" at bounding box center [692, 287] width 528 height 38
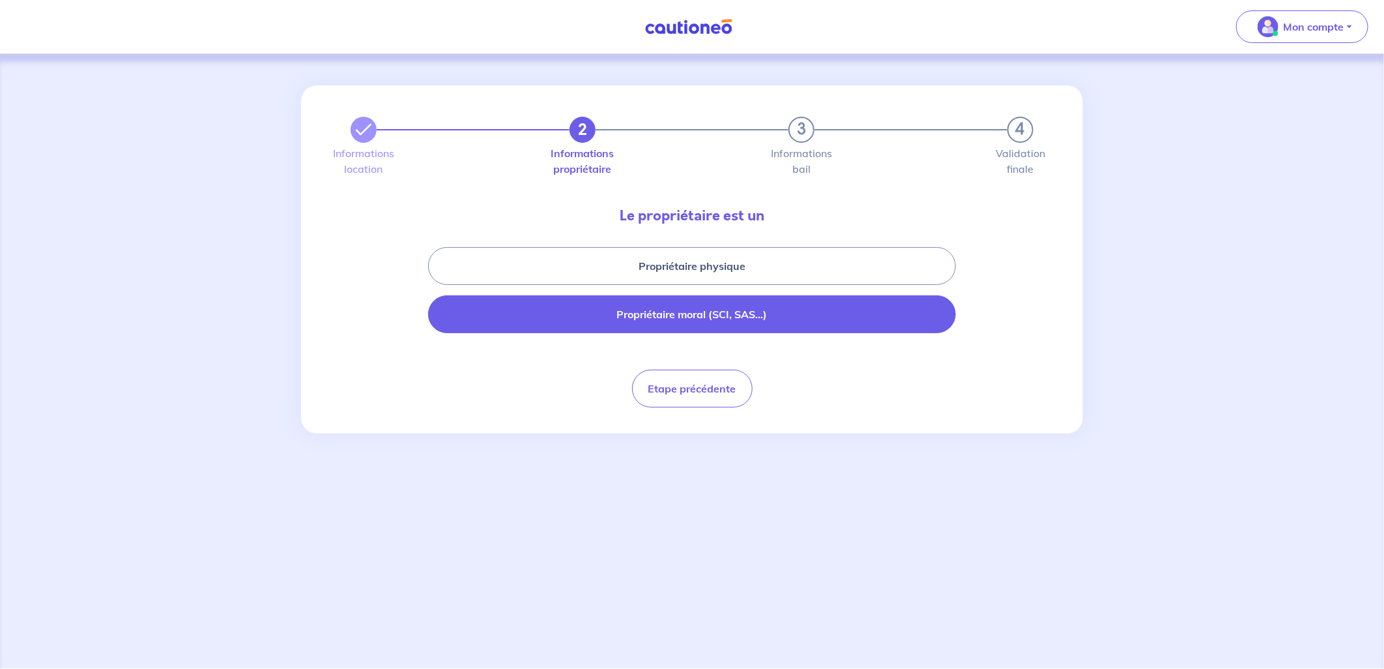
click at [701, 319] on button "Propriétaire moral (SCI, SAS...)" at bounding box center [692, 314] width 528 height 38
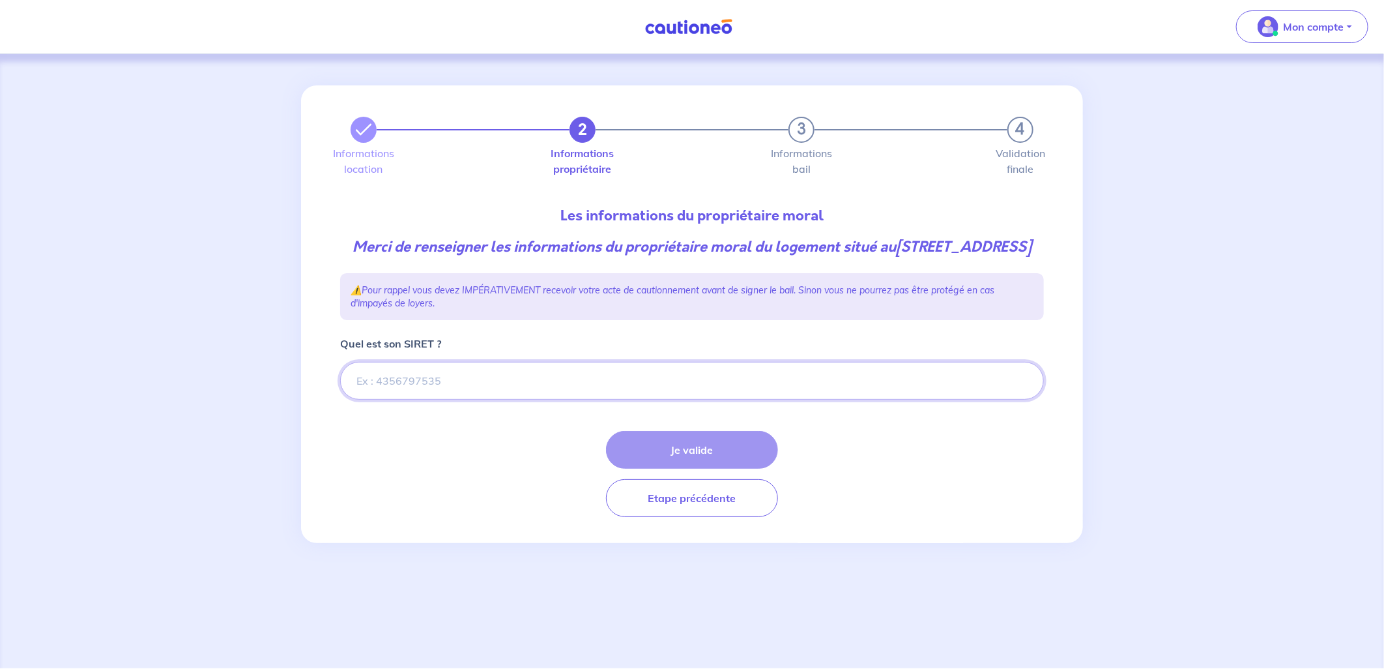
click at [513, 393] on input "Quel est son SIRET ?" at bounding box center [692, 381] width 704 height 38
type input "47080116803039"
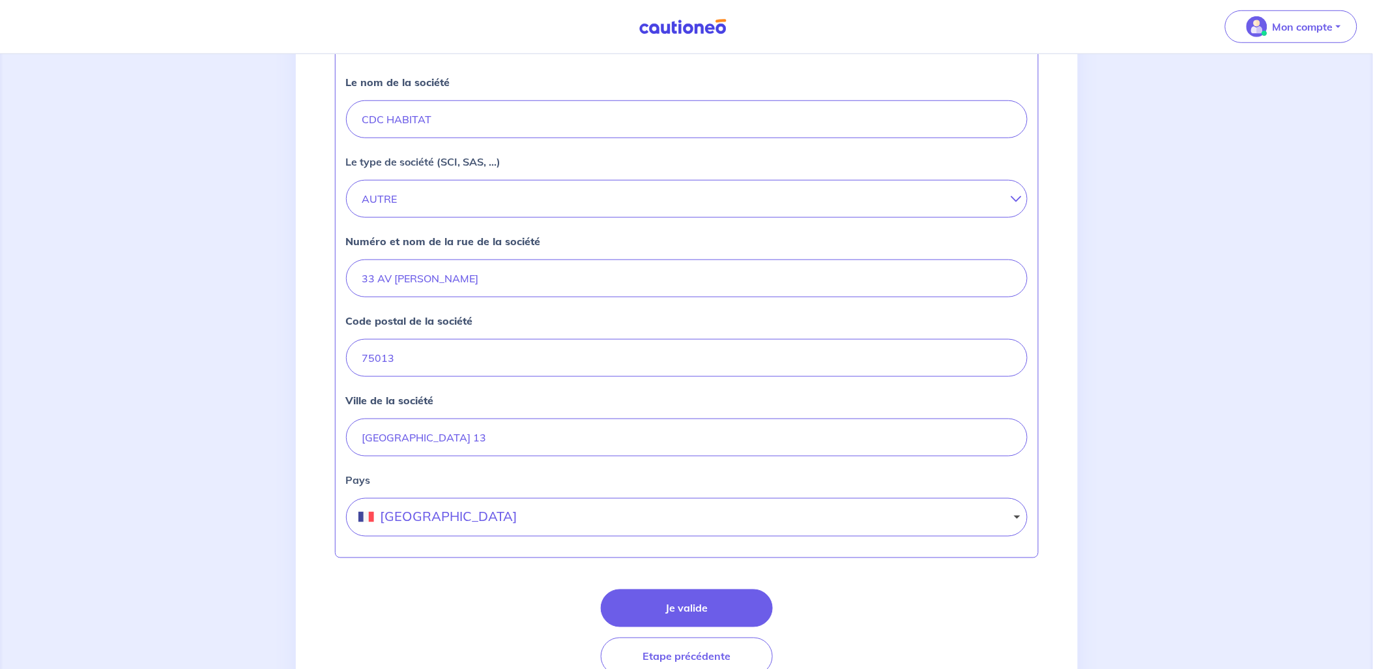
scroll to position [434, 0]
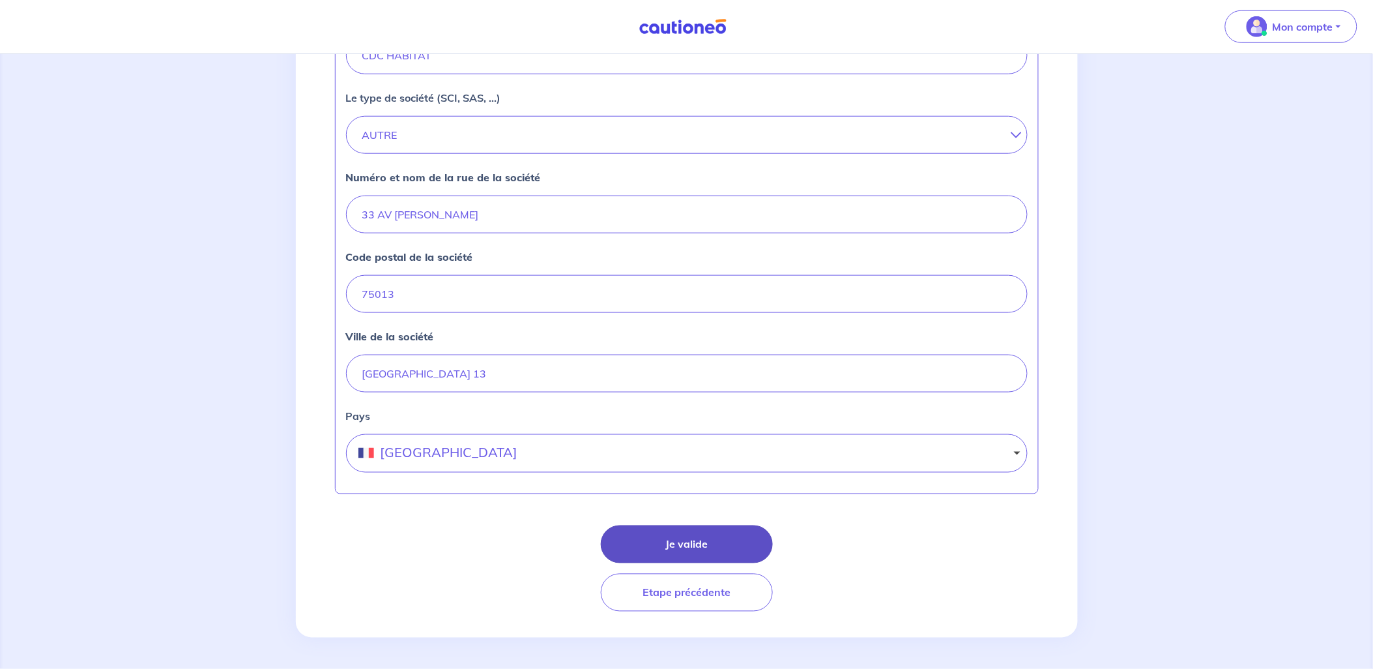
click at [695, 554] on button "Je valide" at bounding box center [687, 544] width 172 height 38
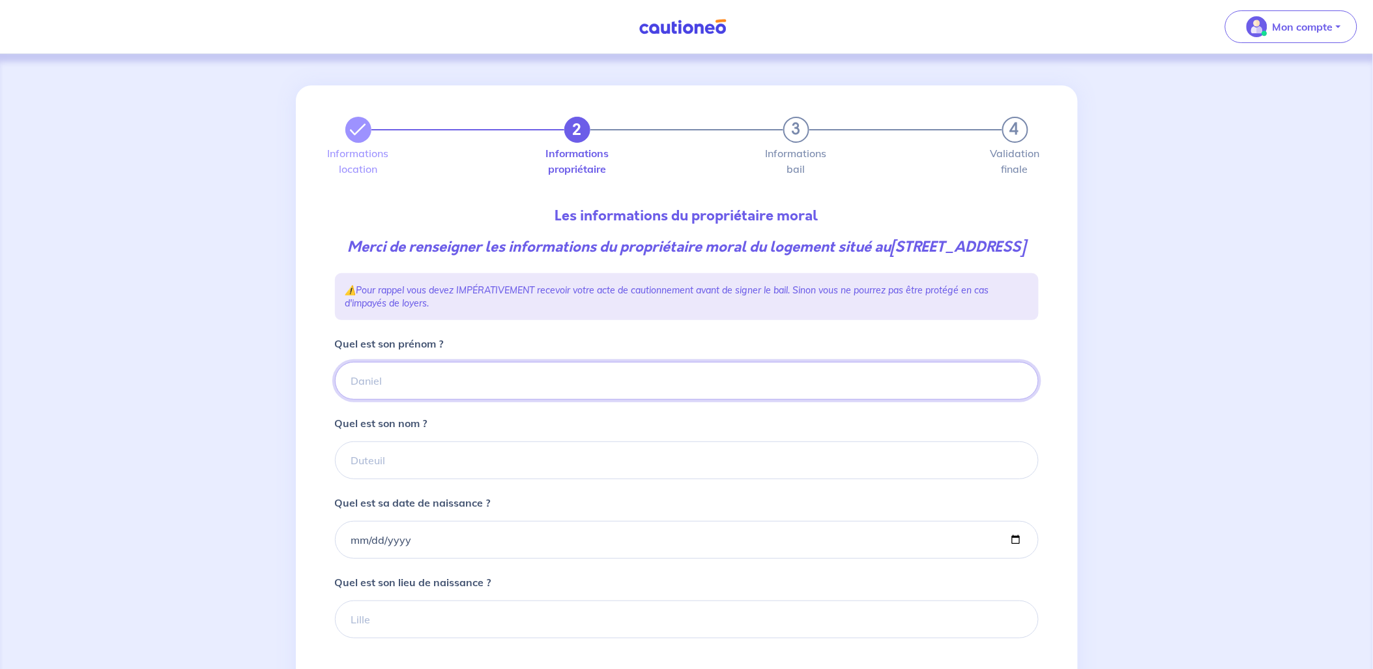
click at [415, 399] on input "Quel est son prénom ?" at bounding box center [687, 381] width 704 height 38
type input "cdc habitat"
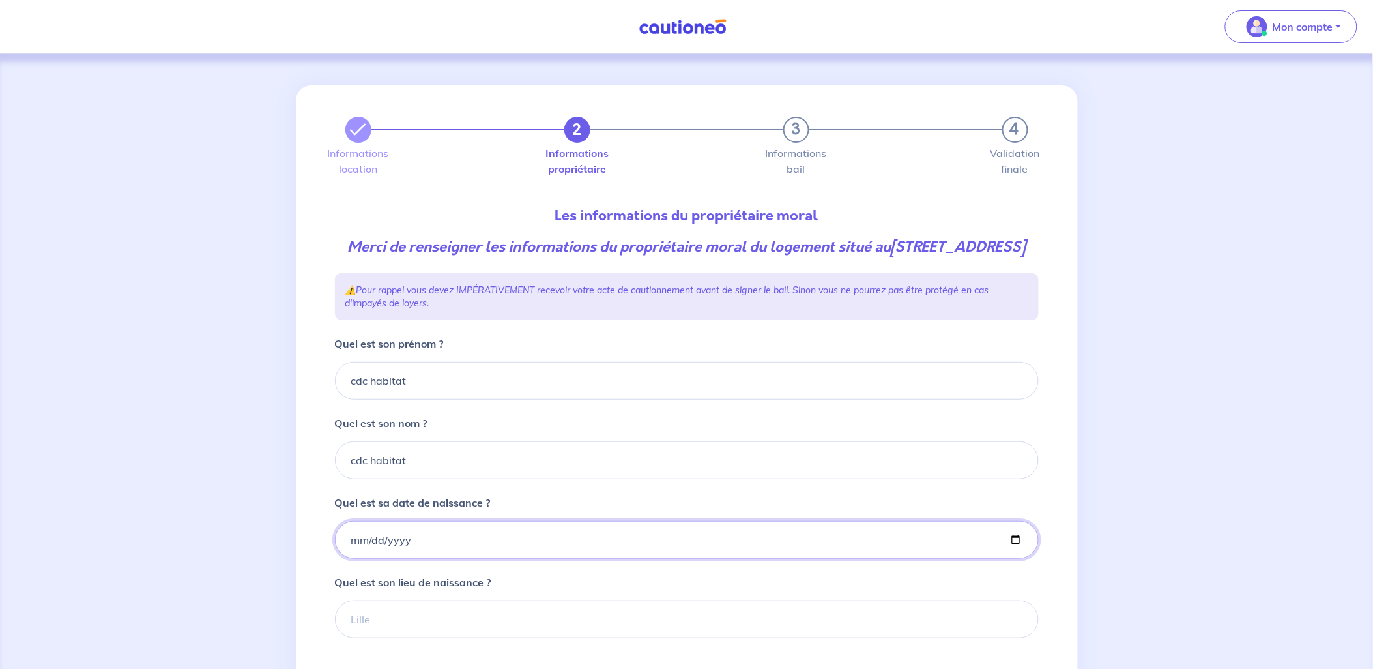
type input "[DATE]"
type input "[GEOGRAPHIC_DATA]"
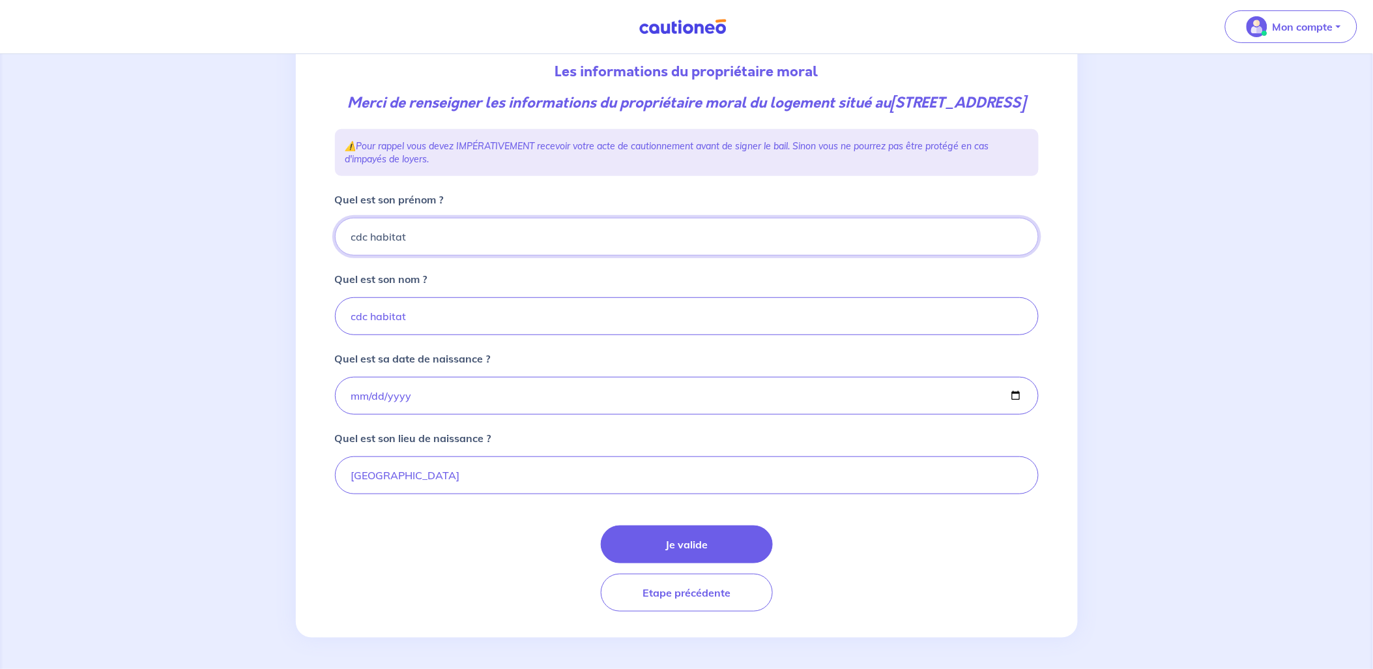
scroll to position [165, 0]
click at [691, 545] on button "Je valide" at bounding box center [687, 544] width 172 height 38
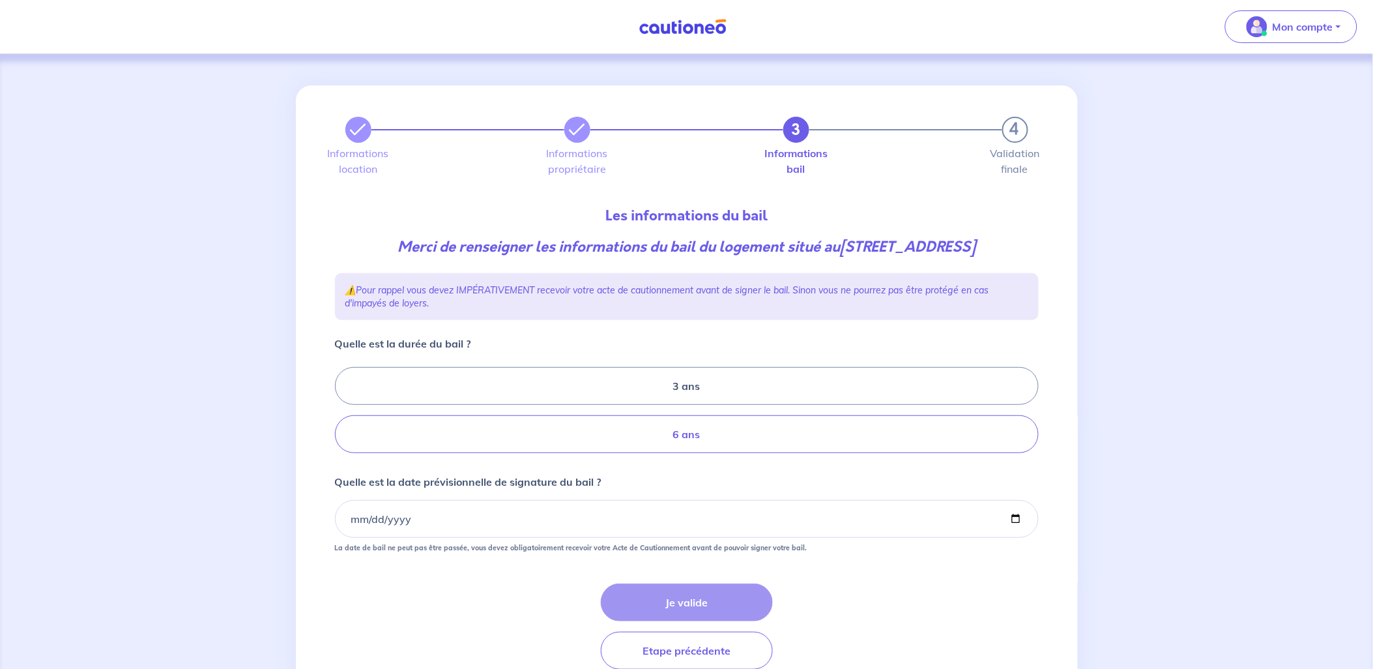
click at [730, 450] on label "6 ans" at bounding box center [687, 434] width 704 height 38
click at [343, 414] on input "6 ans" at bounding box center [339, 410] width 8 height 8
radio input "true"
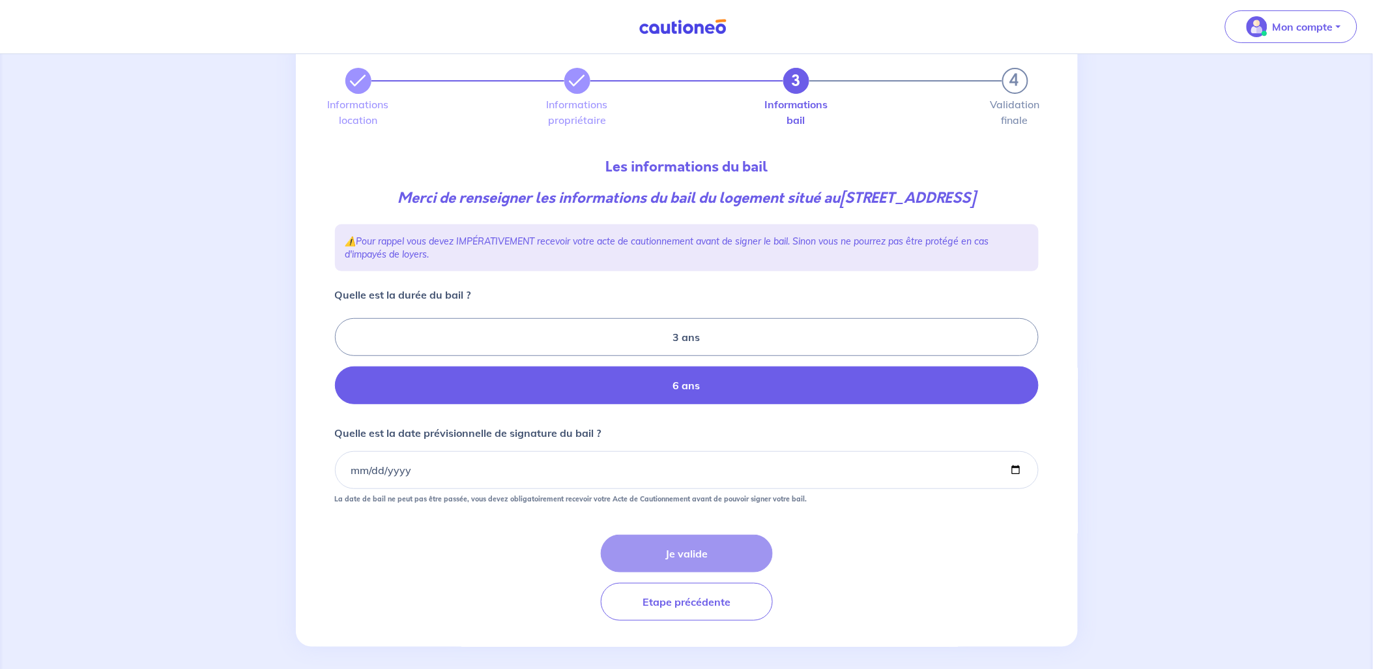
scroll to position [72, 0]
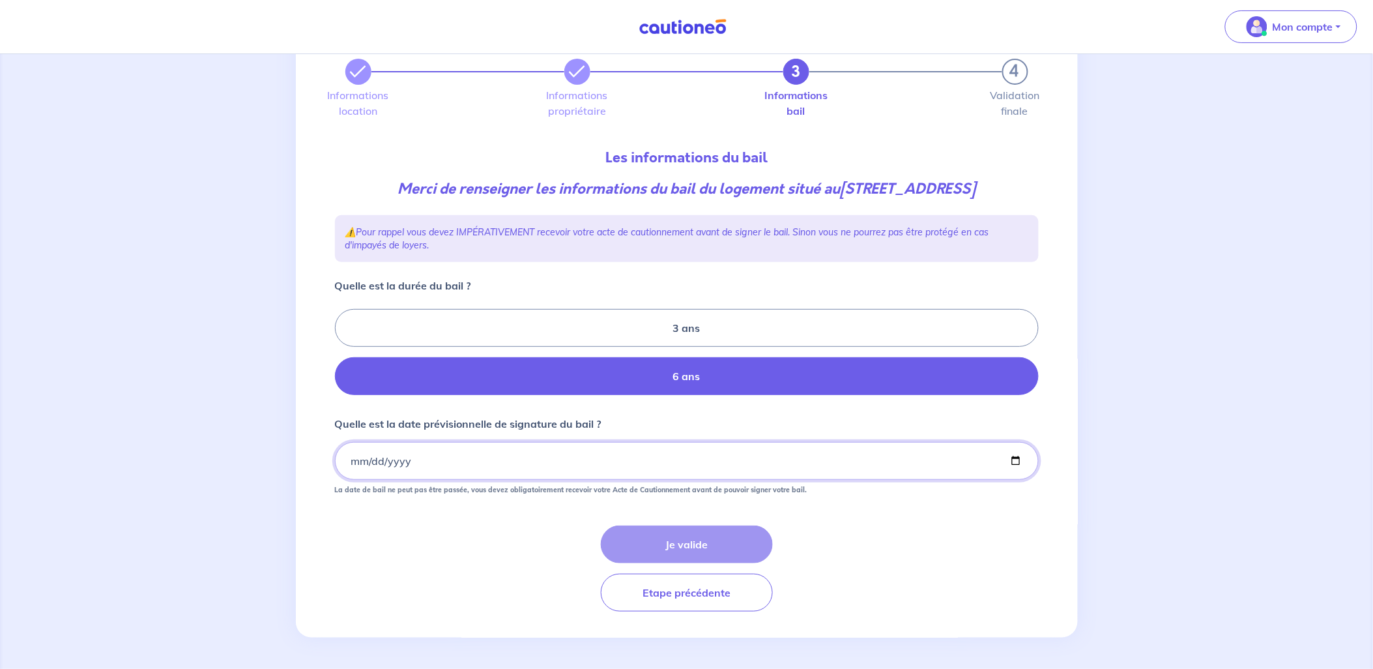
click at [350, 467] on input "Quelle est la date prévisionnelle de signature du bail ?" at bounding box center [687, 461] width 704 height 38
click at [1015, 463] on input "Quelle est la date prévisionnelle de signature du bail ?" at bounding box center [687, 461] width 704 height 38
type input "[DATE]"
click at [678, 551] on button "Je valide" at bounding box center [687, 544] width 172 height 38
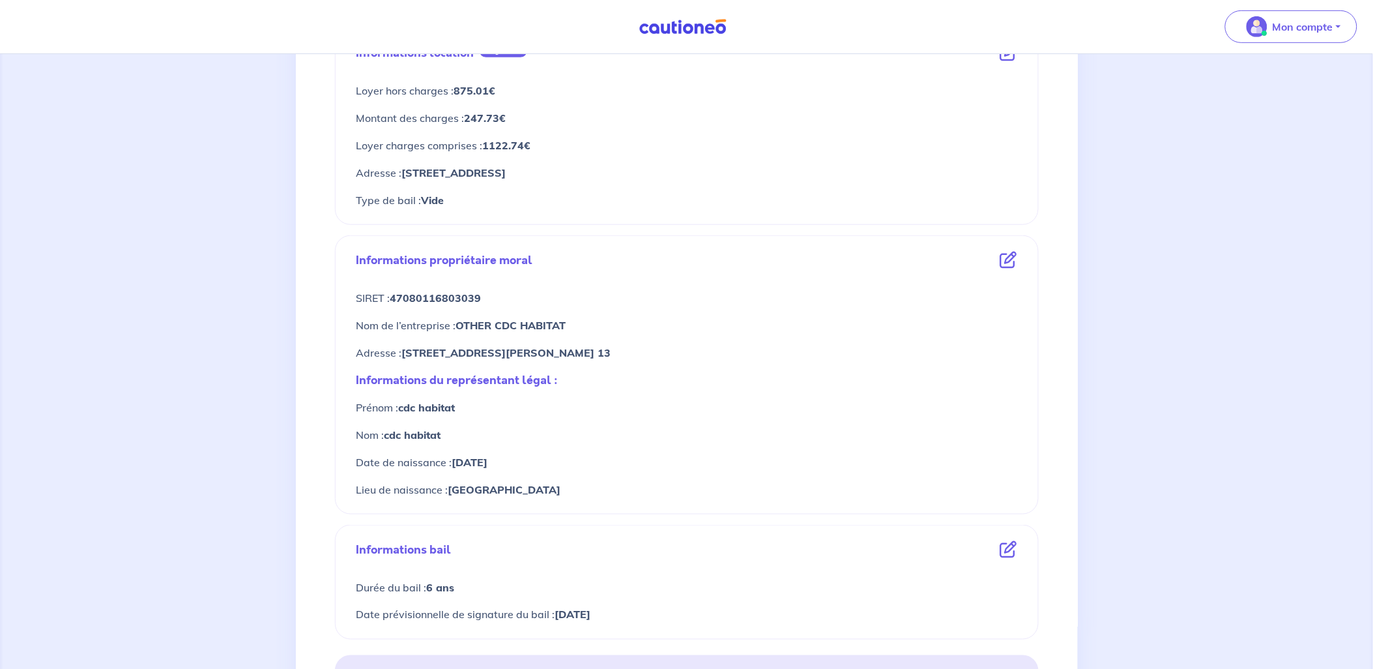
scroll to position [362, 0]
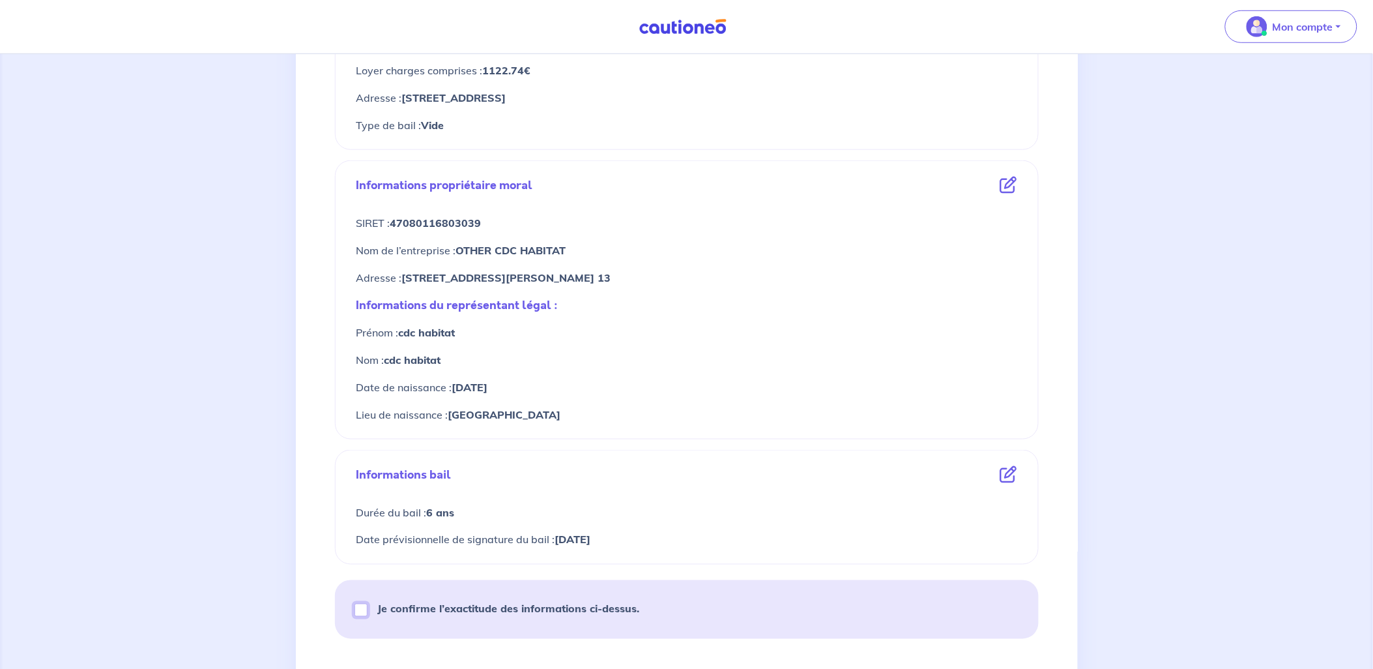
click at [362, 610] on input "Je confirme l’exactitude des informations ci-dessus." at bounding box center [361, 609] width 13 height 13
checkbox input "true"
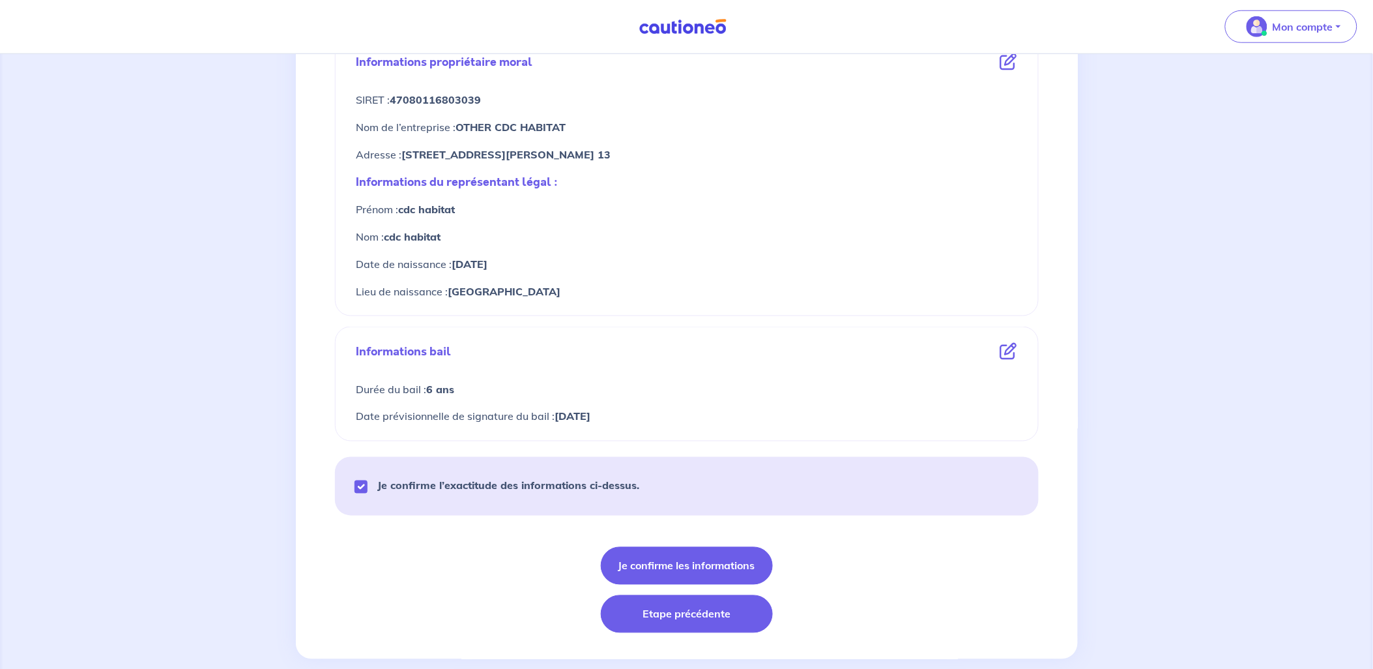
scroll to position [506, 0]
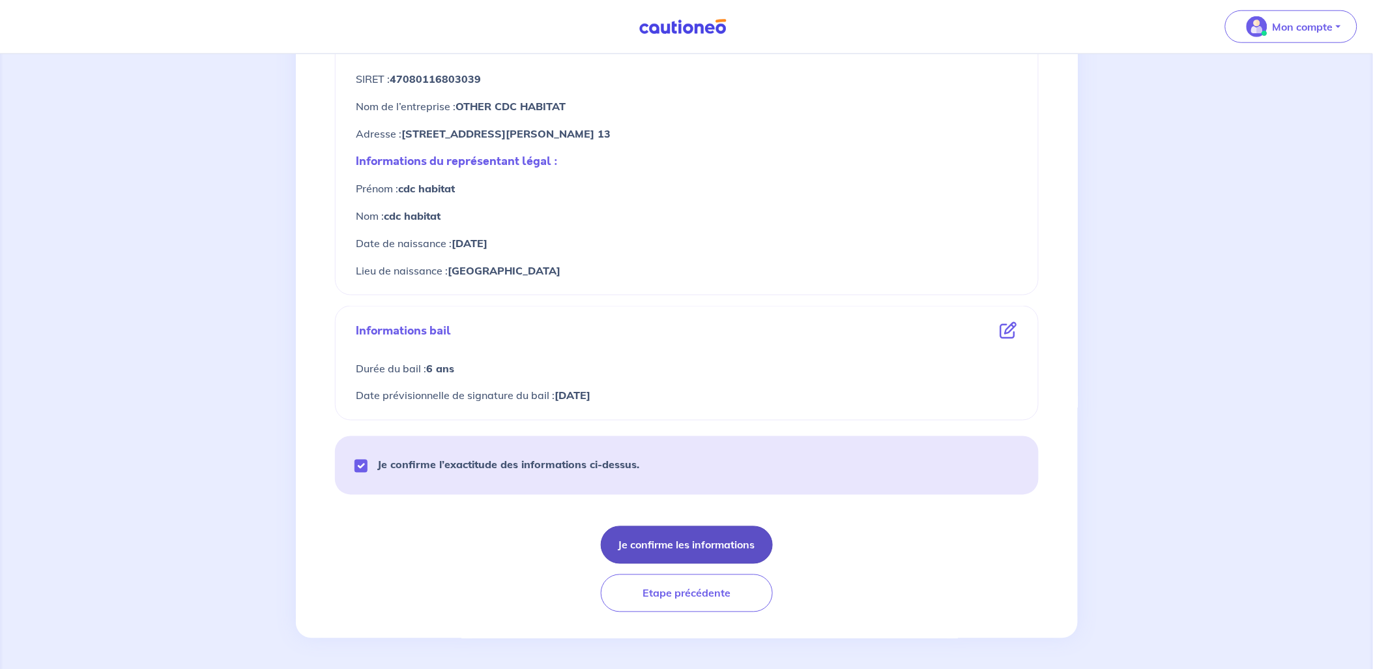
click at [714, 540] on button "Je confirme les informations" at bounding box center [687, 545] width 172 height 38
